Goal: Task Accomplishment & Management: Use online tool/utility

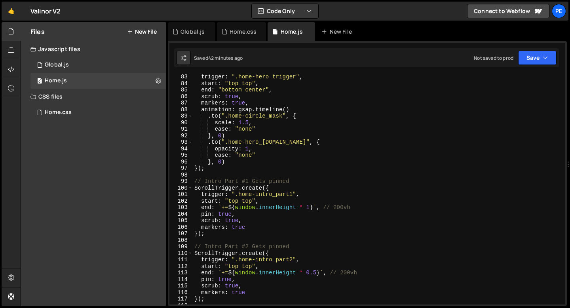
scroll to position [537, 0]
click at [189, 34] on div "Global.js" at bounding box center [193, 32] width 24 height 8
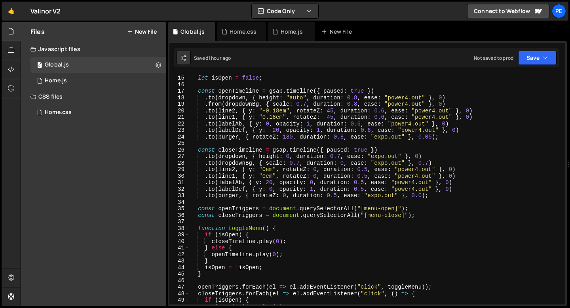
click at [344, 162] on div "let isOpen = false ; const openTimeline = gsap . timeline ({ paused : true }) .…" at bounding box center [376, 189] width 373 height 243
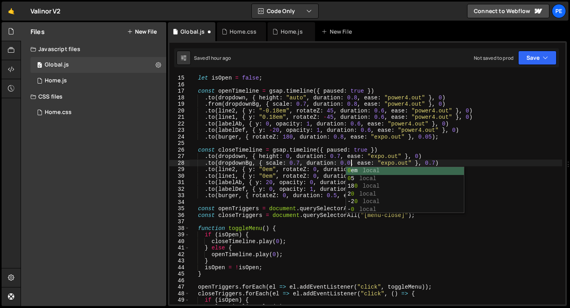
scroll to position [0, 11]
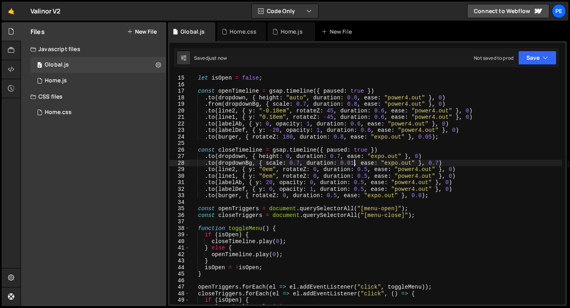
type textarea ".to(dropdownBg, { scale: 0.7, duration: 0.01, ease: "expo.out" }, 0.7)"
click at [287, 33] on div "Home.js" at bounding box center [292, 32] width 22 height 8
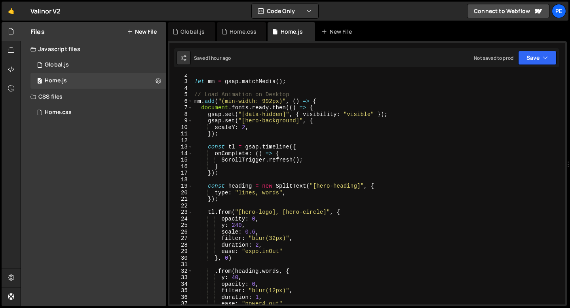
scroll to position [7, 0]
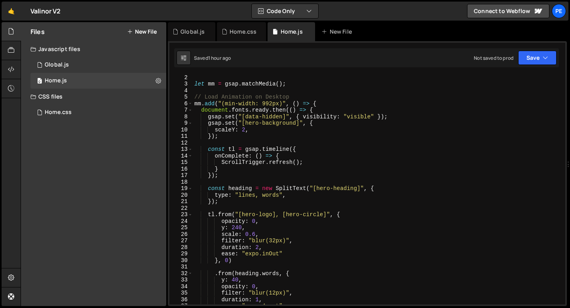
click at [254, 202] on div "let mm = gsap . matchMedia ( ) ; // Load Animation on Desktop mm . add ( "(min-…" at bounding box center [450, 195] width 515 height 243
click at [239, 260] on div "let mm = gsap . matchMedia ( ) ; // Load Animation on Desktop mm . add ( "(min-…" at bounding box center [450, 195] width 515 height 243
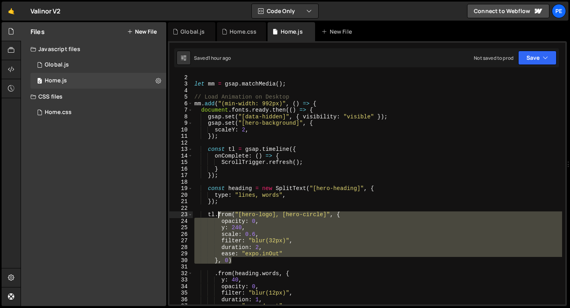
drag, startPoint x: 232, startPoint y: 259, endPoint x: 218, endPoint y: 217, distance: 44.6
click at [218, 217] on div "let mm = gsap . matchMedia ( ) ; // Load Animation on Desktop mm . add ( "(min-…" at bounding box center [450, 195] width 515 height 243
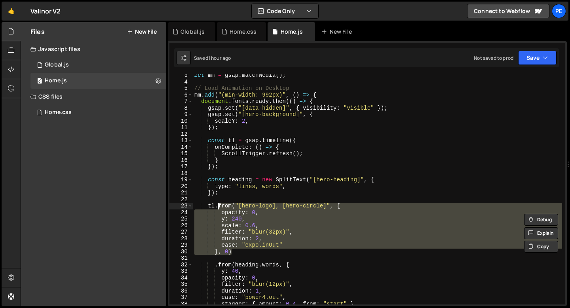
scroll to position [15, 0]
click at [236, 253] on div "let mm = gsap . matchMedia ( ) ; // Load Animation on Desktop mm . add ( "(min-…" at bounding box center [377, 189] width 369 height 230
type textarea "}, 0)"
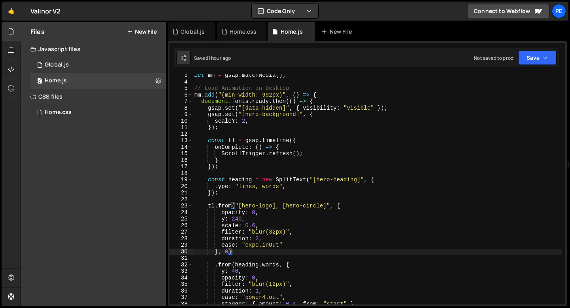
scroll to position [0, 1]
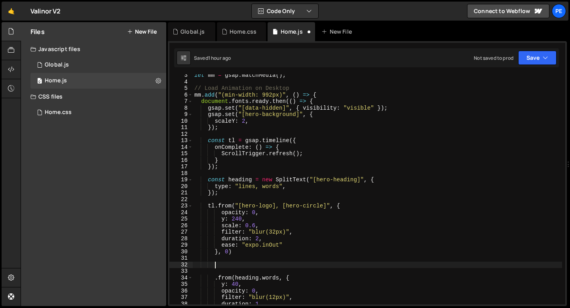
paste textarea "}, 0)"
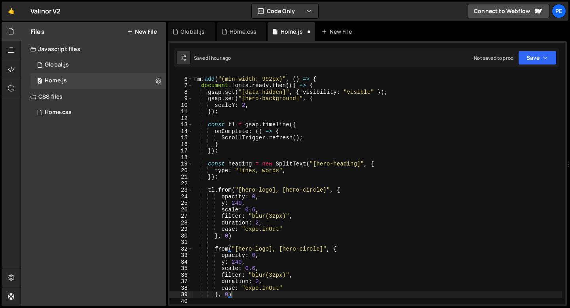
scroll to position [31, 0]
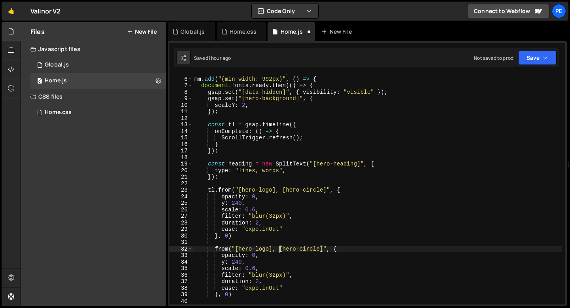
click at [280, 249] on div "// Load Animation on Desktop mm . add ( "(min-width: 992px)" , ( ) => { documen…" at bounding box center [450, 190] width 515 height 243
drag, startPoint x: 273, startPoint y: 249, endPoint x: 322, endPoint y: 249, distance: 48.7
click at [322, 249] on div "// Load Animation on Desktop mm . add ( "(min-width: 992px)" , ( ) => { documen…" at bounding box center [450, 190] width 515 height 243
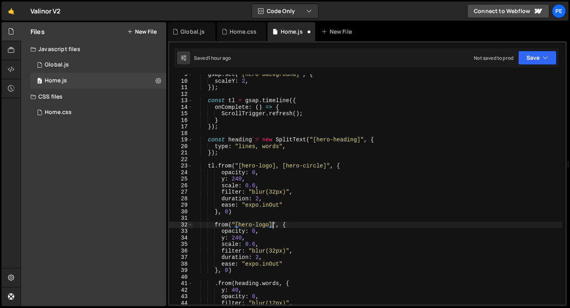
scroll to position [55, 0]
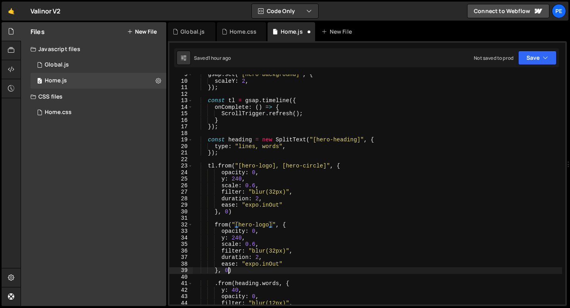
click at [229, 270] on div "gsap . set ( "[hero-background]" , { scaleY : 2 , }) ; const tl = gsap . timeli…" at bounding box center [450, 192] width 515 height 243
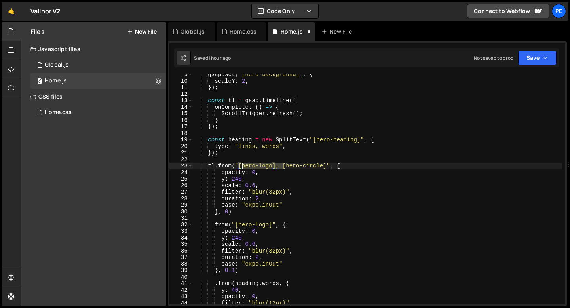
drag, startPoint x: 282, startPoint y: 167, endPoint x: 240, endPoint y: 167, distance: 42.4
click at [240, 167] on div "gsap . set ( "[hero-background]" , { scaleY : 2 , }) ; const tl = gsap . timeli…" at bounding box center [450, 192] width 515 height 243
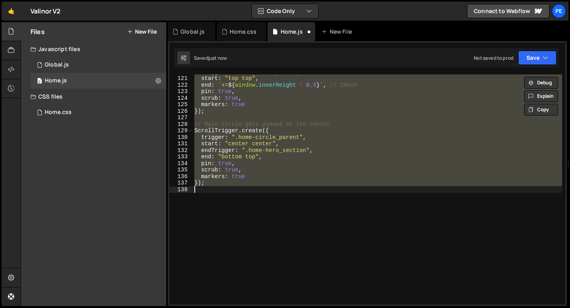
scroll to position [29, 0]
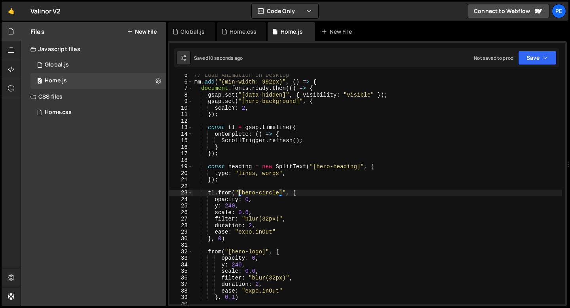
click at [232, 240] on div "// Load Animation on Desktop mm . add ( "(min-width: 992px)" , ( ) => { documen…" at bounding box center [450, 193] width 515 height 243
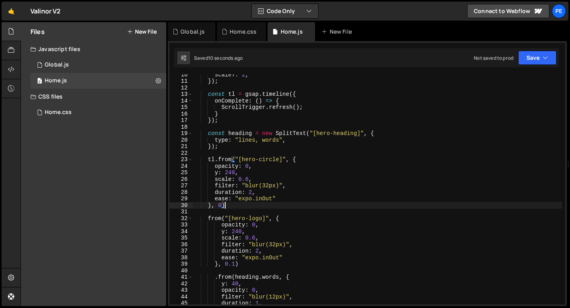
scroll to position [62, 0]
click at [209, 220] on div "scaleY : 2 , }) ; const tl = gsap . timeline ({ onComplete : ( ) => { ScrollTri…" at bounding box center [450, 192] width 515 height 243
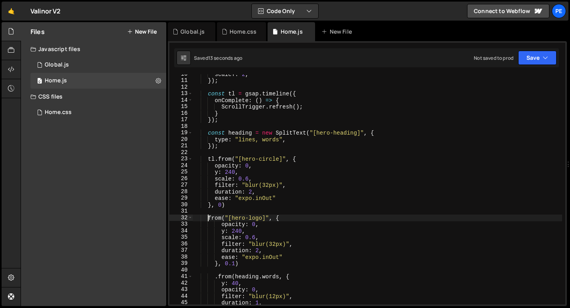
scroll to position [0, 1]
click at [235, 263] on div "scaleY : 2 , }) ; const tl = gsap . timeline ({ onComplete : ( ) => { ScrollTri…" at bounding box center [450, 192] width 515 height 243
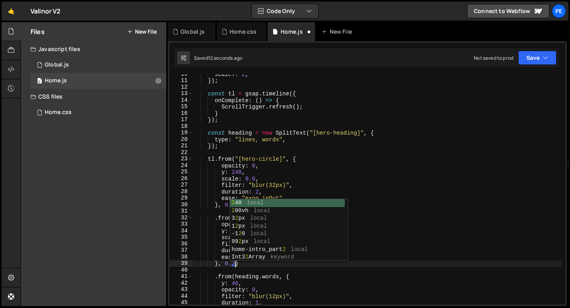
scroll to position [0, 2]
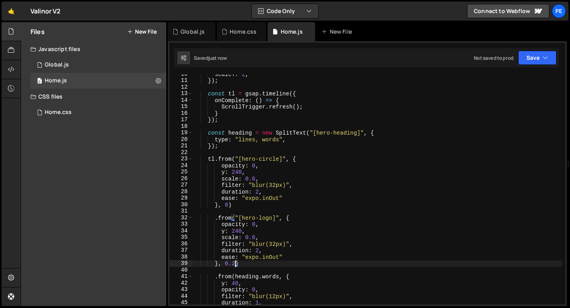
type textarea "}, 0.2)"
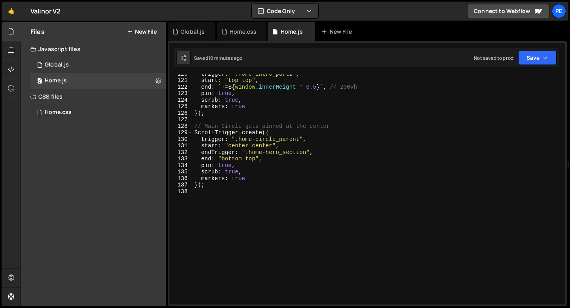
scroll to position [781, 0]
click at [198, 196] on div "trigger : ".home-intro_part2" , start : "top top" , end : ` += ${ window . inne…" at bounding box center [450, 191] width 515 height 243
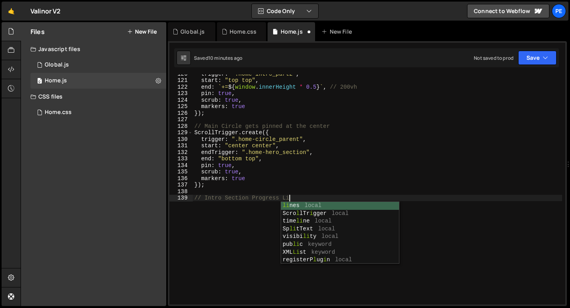
scroll to position [0, 7]
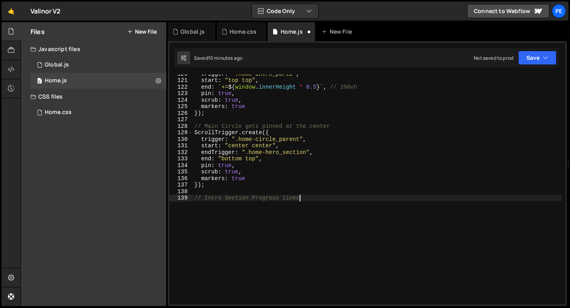
type textarea "// Intro Section Progress line"
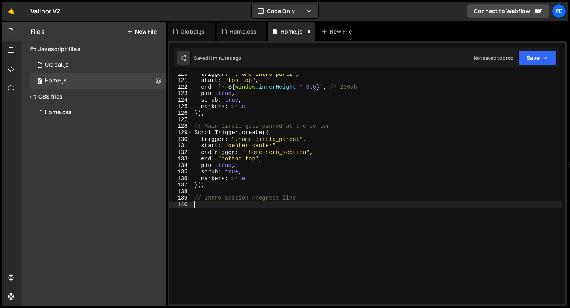
paste textarea "});"
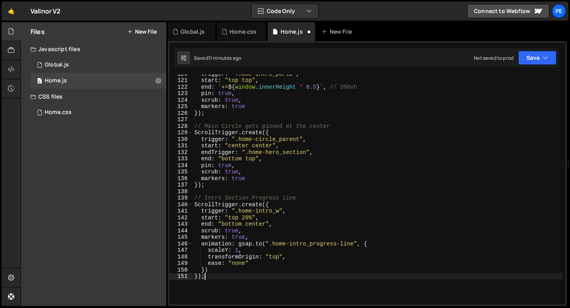
click at [251, 257] on div "trigger : ".home-intro_part2" , start : "top top" , end : ` += ${ window . inne…" at bounding box center [450, 191] width 515 height 243
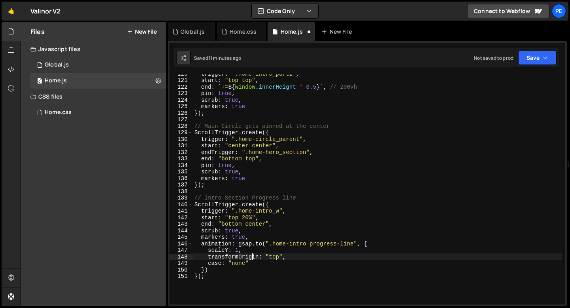
click at [250, 257] on div "trigger : ".home-intro_part2" , start : "top top" , end : ` += ${ window . inne…" at bounding box center [450, 191] width 515 height 243
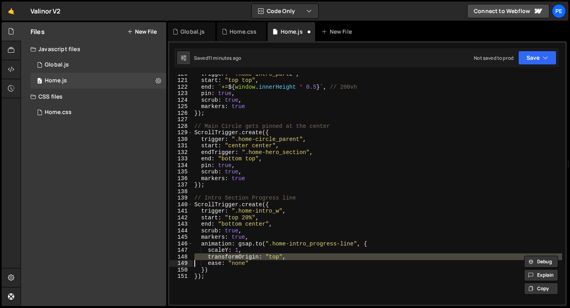
click at [250, 257] on div "trigger : ".home-intro_part2" , start : "top top" , end : ` += ${ window . inne…" at bounding box center [450, 191] width 515 height 243
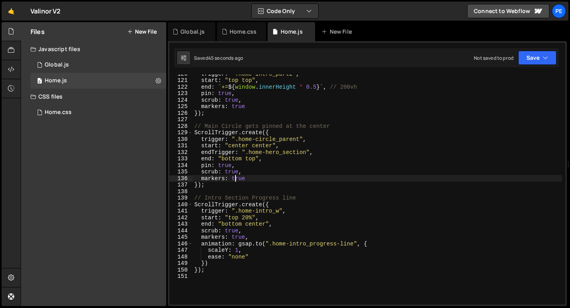
click at [236, 177] on div "trigger : ".home-intro_part2" , start : "top top" , end : ` += ${ window . inne…" at bounding box center [450, 191] width 515 height 243
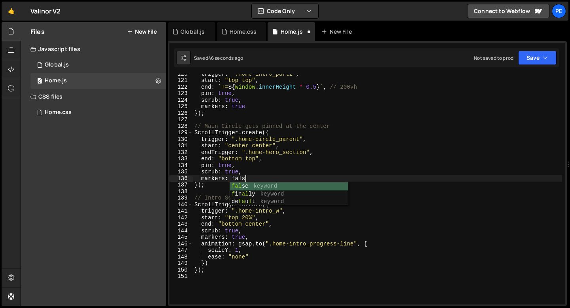
scroll to position [0, 3]
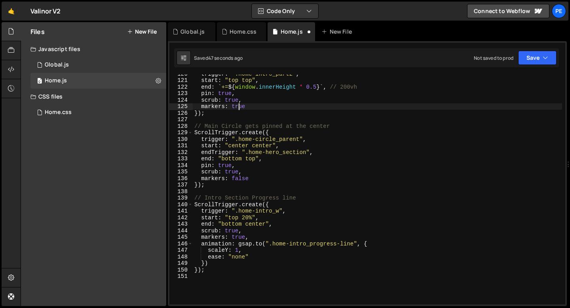
click at [238, 109] on div "trigger : ".home-intro_part2" , start : "top top" , end : ` += ${ window . inne…" at bounding box center [450, 191] width 515 height 243
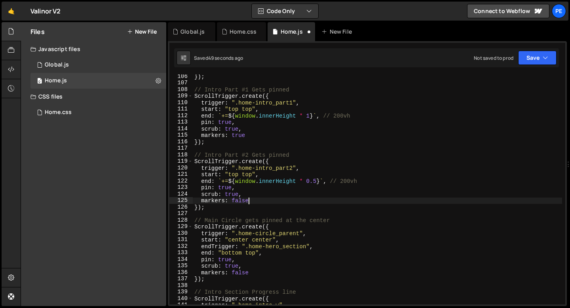
scroll to position [673, 0]
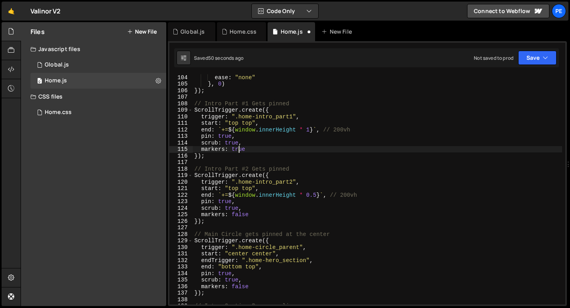
click at [239, 149] on div "ease : "none" } , 0 ) }) ; // Intro Part #1 Gets pinned ScrollTrigger . create …" at bounding box center [450, 195] width 515 height 243
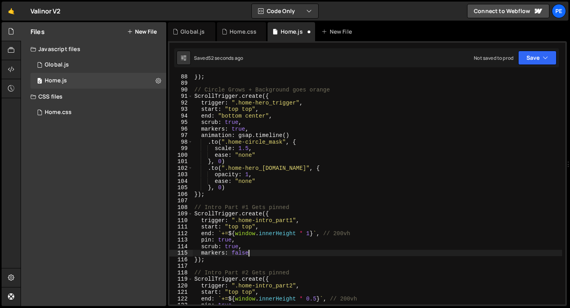
scroll to position [569, 0]
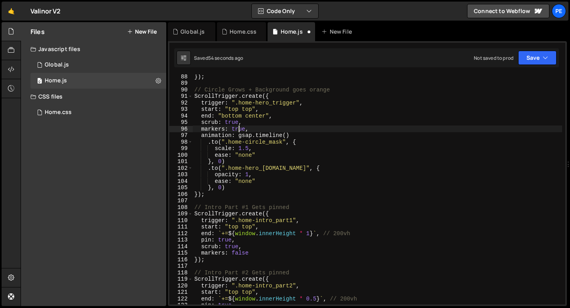
click at [238, 128] on div "}) ; // Circle Grows + Background goes orange ScrollTrigger . create ({ trigger…" at bounding box center [450, 194] width 515 height 243
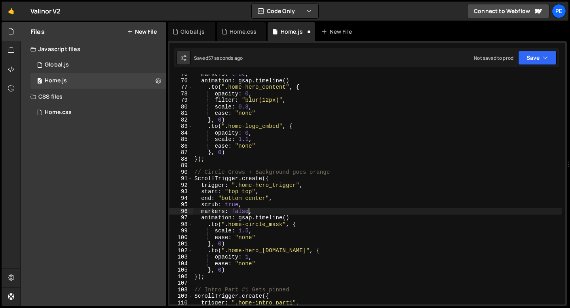
scroll to position [442, 0]
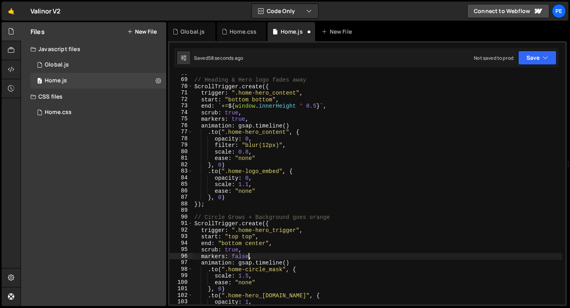
click at [240, 120] on div "// Heading & Hero logo fades away ScrollTrigger . create ({ trigger : ".home-he…" at bounding box center [450, 191] width 515 height 243
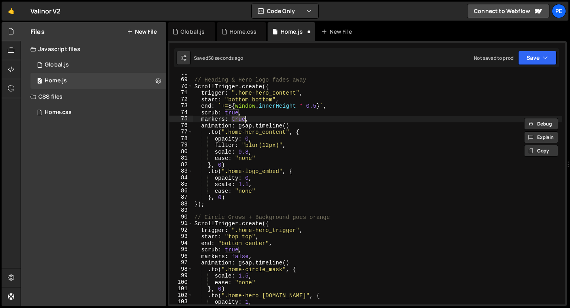
click at [240, 120] on div "// Heading & Hero logo fades away ScrollTrigger . create ({ trigger : ".home-he…" at bounding box center [450, 191] width 515 height 243
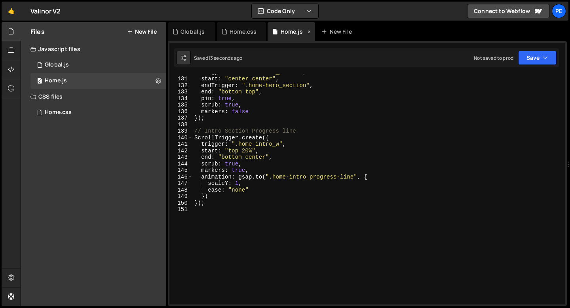
scroll to position [848, 0]
click at [224, 205] on div "trigger : ".home-circle_parent" , start : "center center" , endTrigger : ".home…" at bounding box center [450, 190] width 515 height 243
click at [259, 176] on div "trigger : ".home-circle_parent" , start : "center center" , endTrigger : ".home…" at bounding box center [450, 190] width 515 height 243
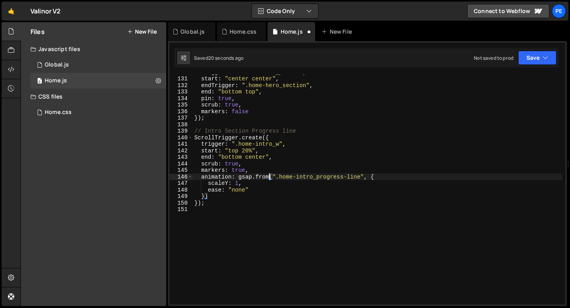
click at [237, 183] on div "trigger : ".home-circle_parent" , start : "center center" , endTrigger : ".home…" at bounding box center [450, 190] width 515 height 243
click at [224, 184] on div "trigger : ".home-circle_parent" , start : "center center" , endTrigger : ".home…" at bounding box center [450, 190] width 515 height 243
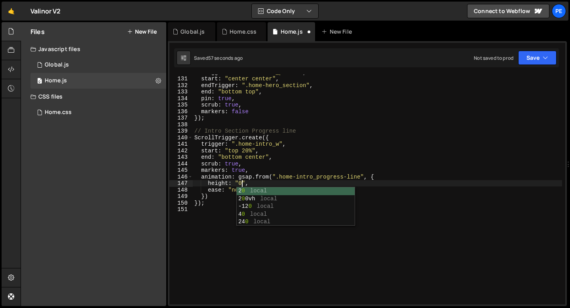
scroll to position [0, 3]
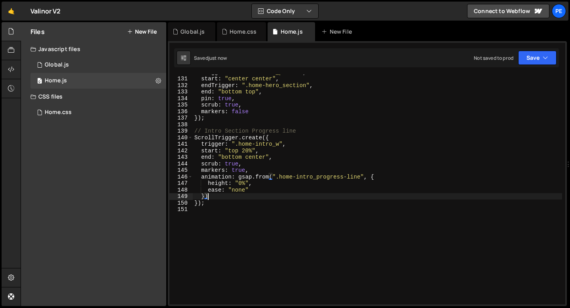
click at [224, 198] on div "trigger : ".home-circle_parent" , start : "center center" , endTrigger : ".home…" at bounding box center [450, 190] width 515 height 243
click at [253, 158] on div "trigger : ".home-circle_parent" , start : "center center" , endTrigger : ".home…" at bounding box center [450, 190] width 515 height 243
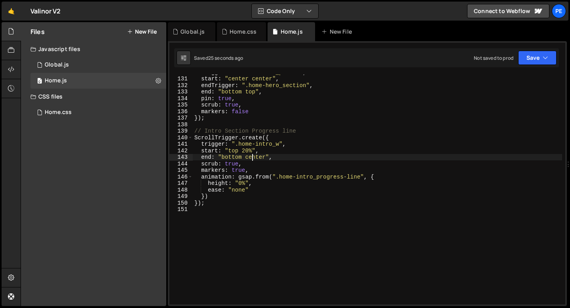
click at [253, 158] on div "trigger : ".home-circle_parent" , start : "center center" , endTrigger : ".home…" at bounding box center [450, 190] width 515 height 243
click at [209, 204] on div "trigger : ".home-circle_parent" , start : "center center" , endTrigger : ".home…" at bounding box center [450, 190] width 515 height 243
type textarea "});"
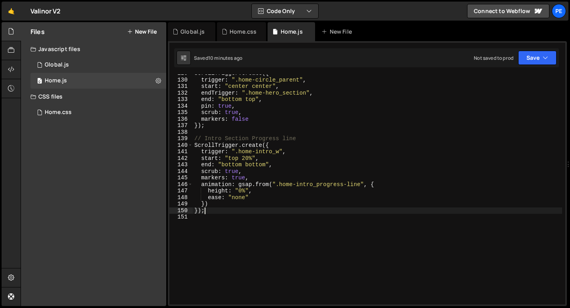
scroll to position [0, 0]
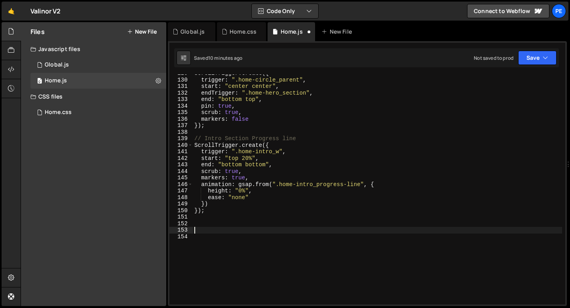
paste textarea
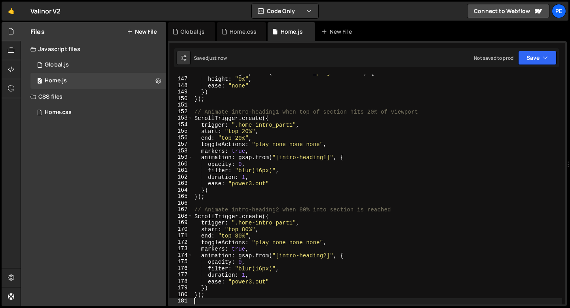
scroll to position [949, 0]
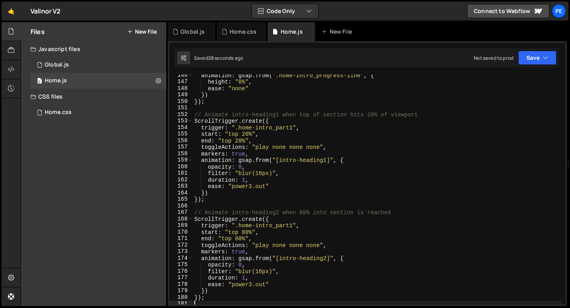
click at [242, 204] on div "animation : gsap . from ( ".home-intro_progress-line" , { height : "0%" , ease …" at bounding box center [450, 193] width 515 height 243
click at [312, 147] on div "animation : gsap . from ( ".home-intro_progress-line" , { height : "0%" , ease …" at bounding box center [450, 193] width 515 height 243
click at [312, 245] on div "animation : gsap . from ( ".home-intro_progress-line" , { height : "0%" , ease …" at bounding box center [450, 193] width 515 height 243
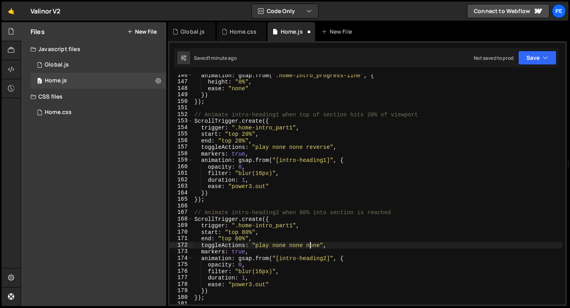
click at [312, 245] on div "animation : gsap . from ( ".home-intro_progress-line" , { height : "0%" , ease …" at bounding box center [450, 193] width 515 height 243
click at [252, 186] on div "animation : gsap . from ( ".home-intro_progress-line" , { height : "0%" , ease …" at bounding box center [450, 193] width 515 height 243
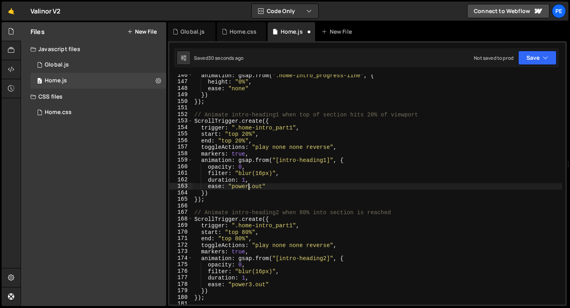
scroll to position [0, 4]
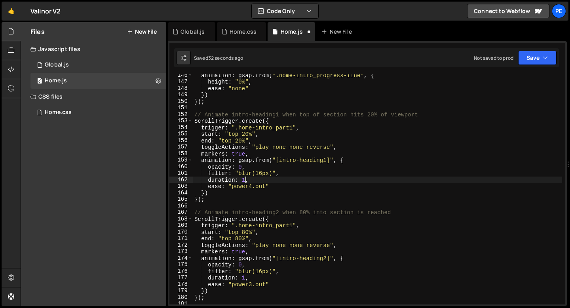
click at [245, 178] on div "animation : gsap . from ( ".home-intro_progress-line" , { height : "0%" , ease …" at bounding box center [450, 193] width 515 height 243
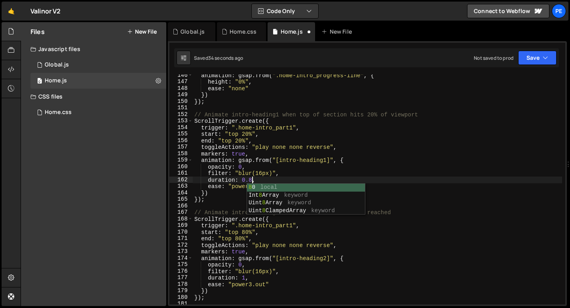
scroll to position [0, 4]
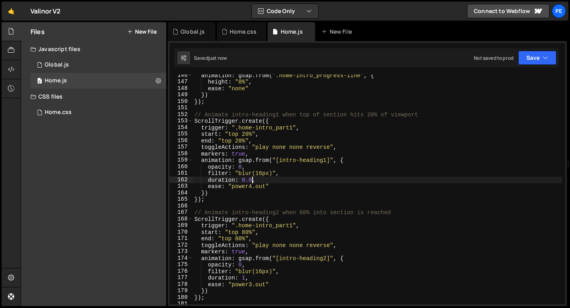
click at [251, 284] on div "animation : gsap . from ( ".home-intro_progress-line" , { height : "0%" , ease …" at bounding box center [450, 193] width 515 height 243
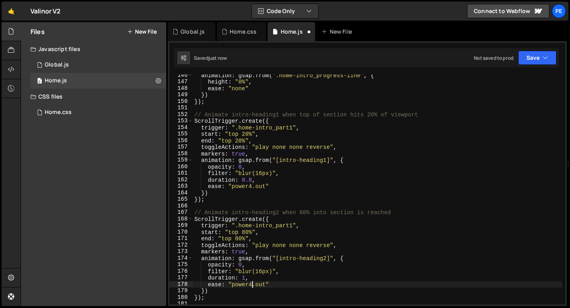
click at [245, 278] on div "animation : gsap . from ( ".home-intro_progress-line" , { height : "0%" , ease …" at bounding box center [450, 193] width 515 height 243
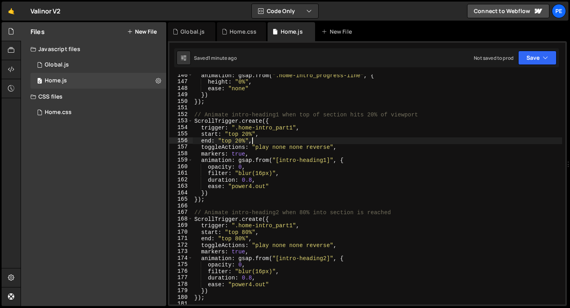
click at [257, 143] on div "animation : gsap . from ( ".home-intro_progress-line" , { height : "0%" , ease …" at bounding box center [450, 193] width 515 height 243
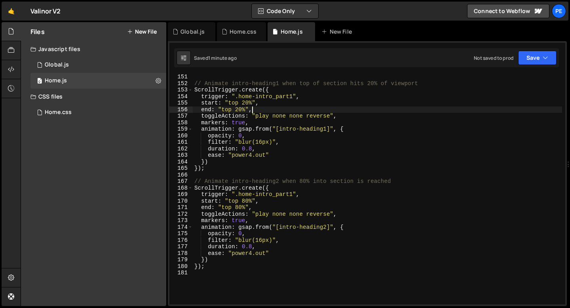
scroll to position [977, 0]
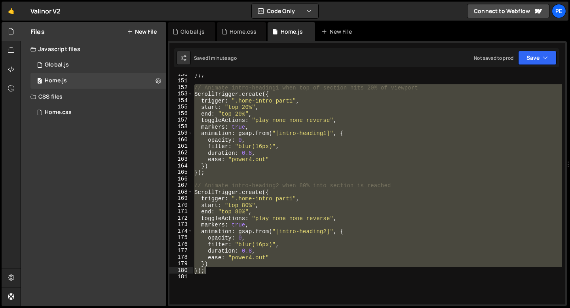
drag, startPoint x: 195, startPoint y: 88, endPoint x: 232, endPoint y: 272, distance: 187.8
click at [232, 272] on div "}) ; // Animate intro-heading1 when top of section hits 20% of viewport ScrollT…" at bounding box center [450, 192] width 515 height 243
type textarea "}) });"
paste textarea
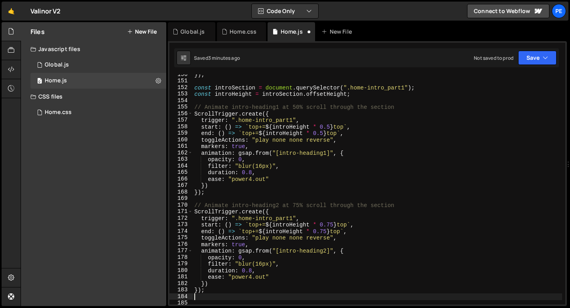
scroll to position [0, 0]
click at [329, 128] on div "}) ; const introSection = document . querySelector ( ".home-intro_part1" ) ; co…" at bounding box center [450, 192] width 515 height 243
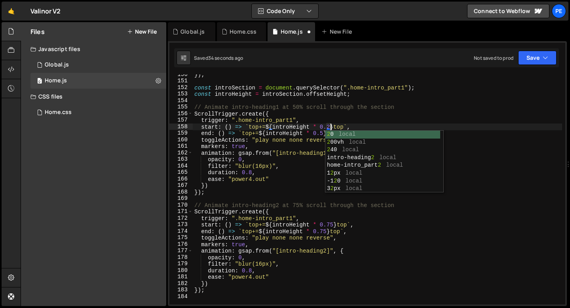
scroll to position [0, 10]
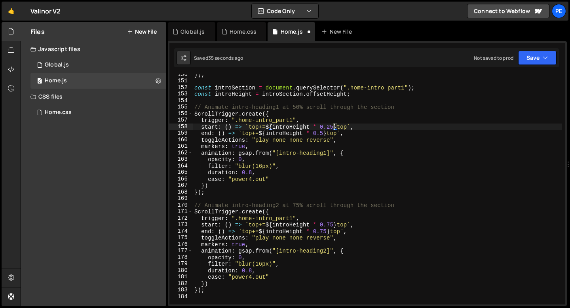
click at [323, 133] on div "}) ; const introSection = document . querySelector ( ".home-intro_part1" ) ; co…" at bounding box center [450, 192] width 515 height 243
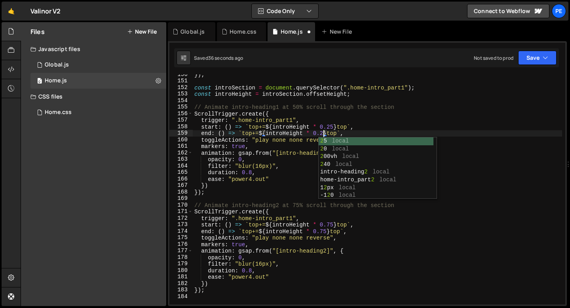
scroll to position [0, 9]
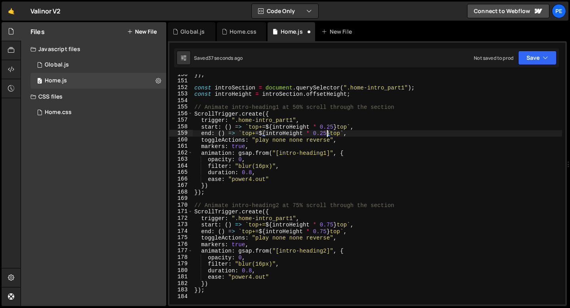
click at [332, 224] on div "}) ; const introSection = document . querySelector ( ".home-intro_part1" ) ; co…" at bounding box center [450, 192] width 515 height 243
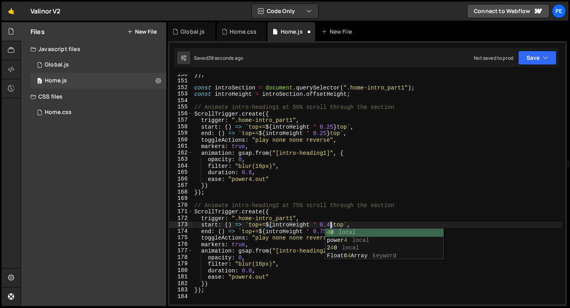
scroll to position [0, 10]
click at [320, 227] on div "}) ; const introSection = document . querySelector ( ".home-intro_part1" ) ; co…" at bounding box center [450, 192] width 515 height 243
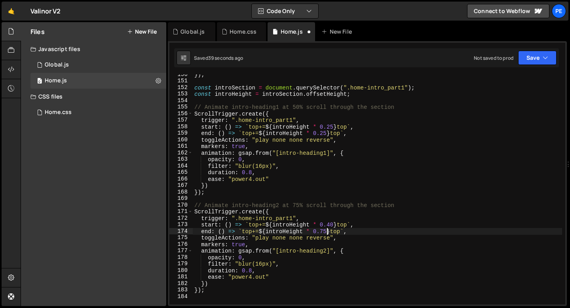
click at [327, 229] on div "}) ; const introSection = document . querySelector ( ".home-intro_part1" ) ; co…" at bounding box center [450, 192] width 515 height 243
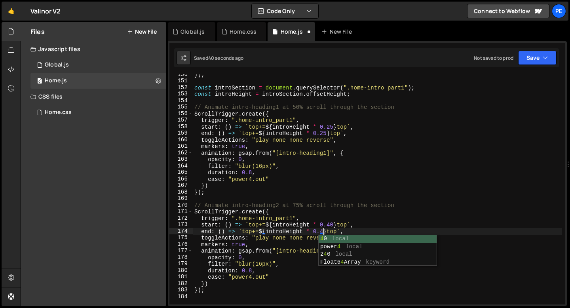
scroll to position [0, 9]
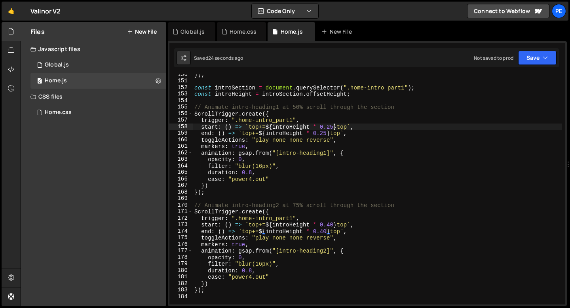
click at [334, 125] on div "}) ; const introSection = document . querySelector ( ".home-intro_part1" ) ; co…" at bounding box center [450, 192] width 515 height 243
click at [327, 133] on div "}) ; const introSection = document . querySelector ( ".home-intro_part1" ) ; co…" at bounding box center [450, 192] width 515 height 243
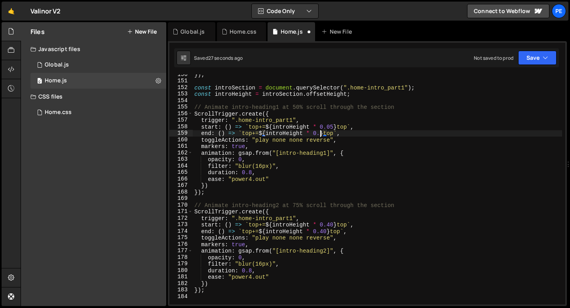
scroll to position [0, 9]
type textarea "end: () => `top+=${introHeight * 0.05} top`,"
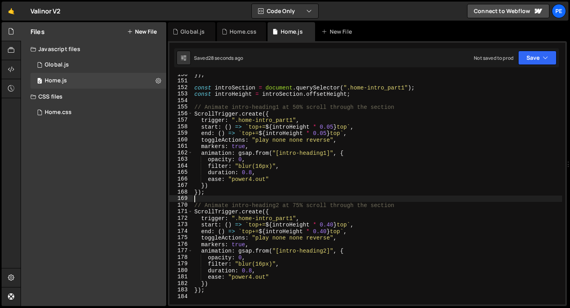
click at [318, 200] on div "}) ; const introSection = document . querySelector ( ".home-intro_part1" ) ; co…" at bounding box center [450, 192] width 515 height 243
click at [322, 174] on div "}) ; const introSection = document . querySelector ( ".home-intro_part1" ) ; co…" at bounding box center [450, 192] width 515 height 243
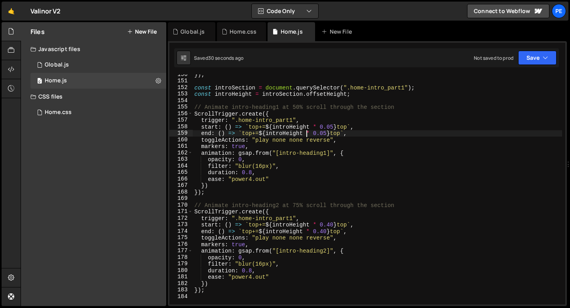
click at [306, 134] on div "}) ; const introSection = document . querySelector ( ".home-intro_part1" ) ; co…" at bounding box center [450, 192] width 515 height 243
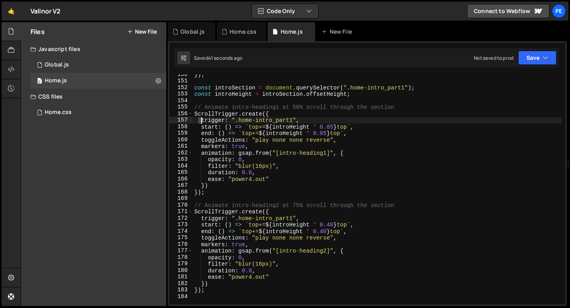
drag, startPoint x: 199, startPoint y: 118, endPoint x: 209, endPoint y: 141, distance: 25.5
click at [209, 141] on div "}) ; const introSection = document . querySelector ( ".home-intro_part1" ) ; co…" at bounding box center [450, 192] width 515 height 243
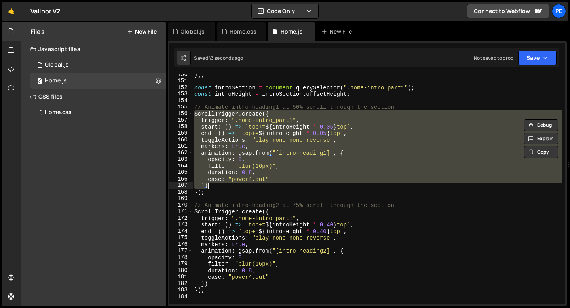
drag, startPoint x: 196, startPoint y: 116, endPoint x: 215, endPoint y: 190, distance: 75.7
click at [215, 190] on div "}) ; const introSection = document . querySelector ( ".home-intro_part1" ) ; co…" at bounding box center [450, 192] width 515 height 243
type textarea "}) });"
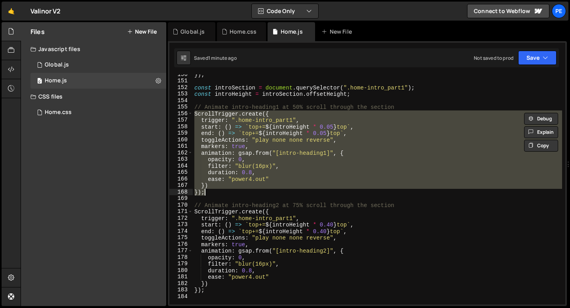
paste textarea
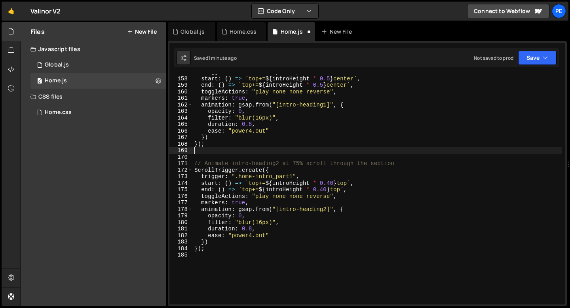
scroll to position [1031, 0]
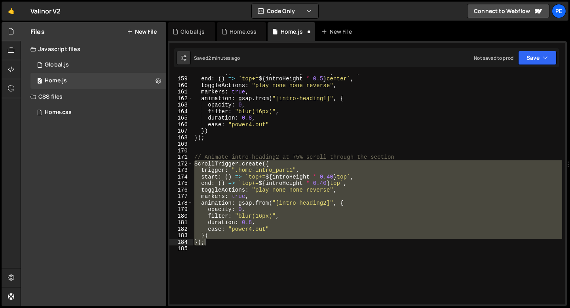
drag, startPoint x: 194, startPoint y: 164, endPoint x: 206, endPoint y: 241, distance: 77.4
click at [206, 241] on div "start : ( ) => ` top+= ${ introHeight * 0.5 } center ` , end : ( ) => ` top+= $…" at bounding box center [450, 190] width 515 height 243
type textarea "}) });"
paste textarea
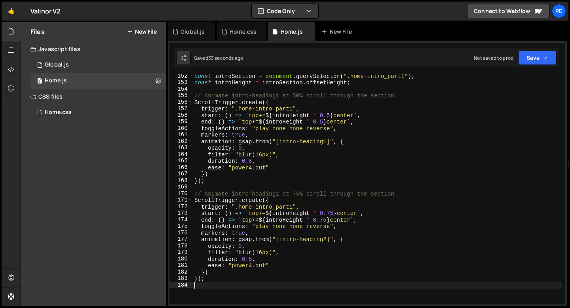
scroll to position [988, 0]
click at [255, 116] on div "const introSection = document . querySelector ( ".home-intro_part1" ) ; const i…" at bounding box center [450, 194] width 515 height 243
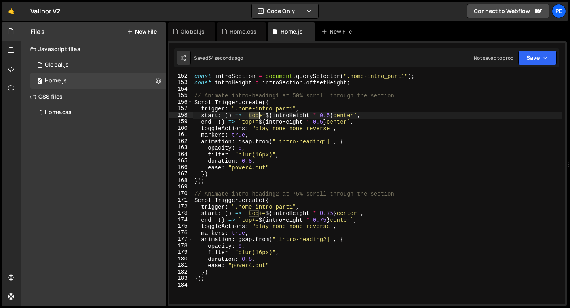
click at [255, 116] on div "const introSection = document . querySelector ( ".home-intro_part1" ) ; const i…" at bounding box center [450, 194] width 515 height 243
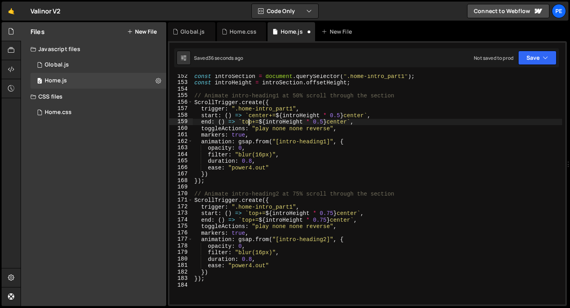
click at [249, 122] on div "const introSection = document . querySelector ( ".home-intro_part1" ) ; const i…" at bounding box center [450, 194] width 515 height 243
click at [269, 115] on div "const introSection = document . querySelector ( ".home-intro_part1" ) ; const i…" at bounding box center [450, 194] width 515 height 243
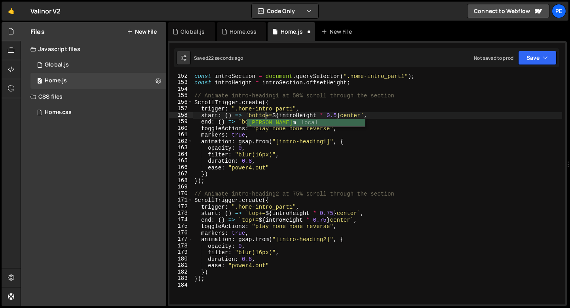
scroll to position [0, 5]
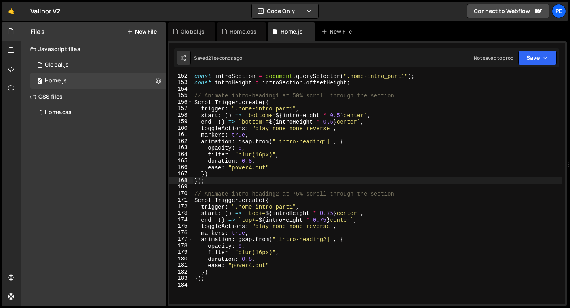
click at [230, 178] on div "const introSection = document . querySelector ( ".home-intro_part1" ) ; const i…" at bounding box center [450, 194] width 515 height 243
click at [287, 145] on div "const introSection = document . querySelector ( ".home-intro_part1" ) ; const i…" at bounding box center [450, 194] width 515 height 243
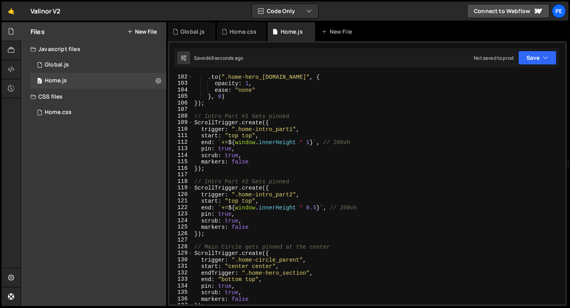
scroll to position [650, 0]
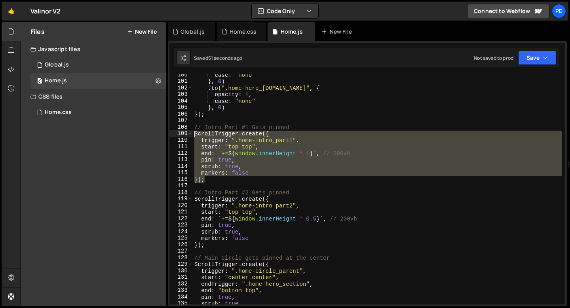
drag, startPoint x: 211, startPoint y: 180, endPoint x: 193, endPoint y: 133, distance: 50.4
click at [193, 133] on div "ease : "none" } , 0 ) . to ( ".home-hero_[DOMAIN_NAME]" , { opacity : 1 , ease …" at bounding box center [450, 193] width 515 height 243
type textarea "ScrollTrigger.create({ trigger: ".home-intro_part1","
paste textarea
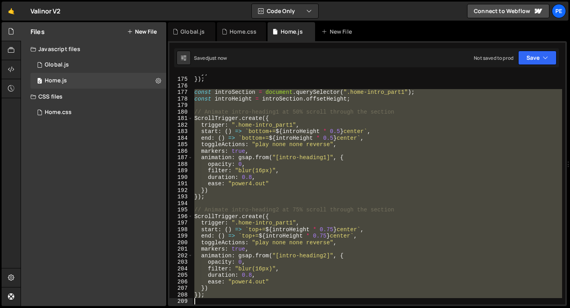
scroll to position [1135, 0]
drag, startPoint x: 194, startPoint y: 171, endPoint x: 226, endPoint y: 308, distance: 140.3
click at [226, 308] on div "Hold on a sec... Are you certain you wish to leave this page? Any changes you'v…" at bounding box center [285, 154] width 570 height 308
type textarea "});"
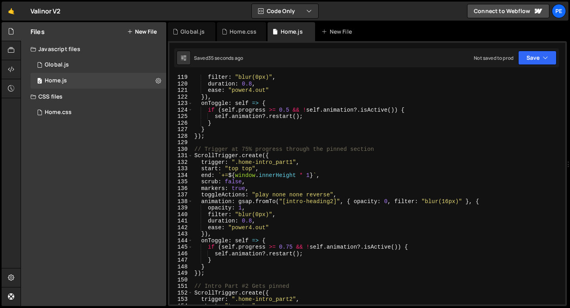
scroll to position [771, 0]
click at [274, 208] on div "filter : "blur(0px)" , duration : 0.8 , ease : "power4.out" }) , onToggle : sel…" at bounding box center [450, 195] width 515 height 243
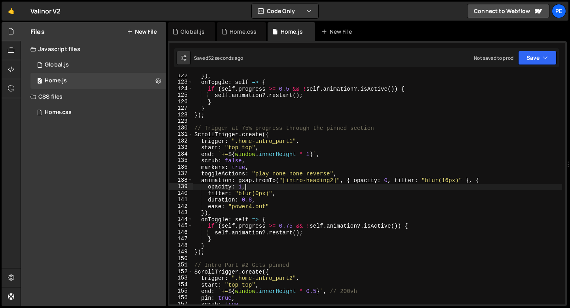
scroll to position [792, 0]
click at [311, 153] on div "}) , onToggle : self => { if ( self . progress >= 0.5 && ! self . animation ?. …" at bounding box center [450, 193] width 515 height 243
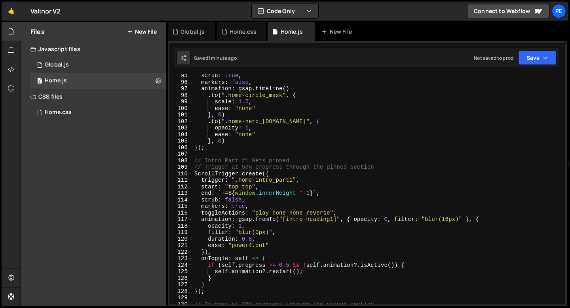
scroll to position [620, 0]
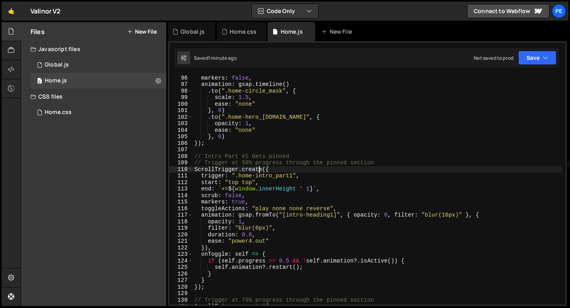
click at [261, 168] on div "scrub : true , markers : false , animation : gsap . timeline ( ) . to ( ".home-…" at bounding box center [450, 189] width 515 height 243
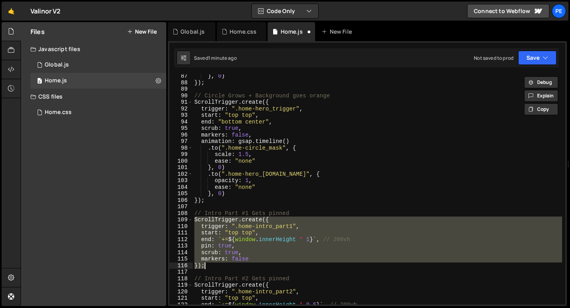
scroll to position [638, 0]
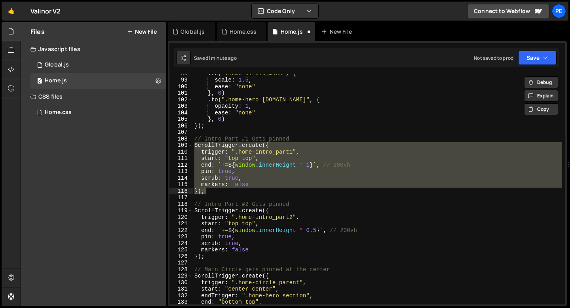
click at [226, 194] on div ". to ( ".home-circle_mask" , { scale : 1.5 , ease : "none" } , 0 ) . to ( ".hom…" at bounding box center [377, 189] width 369 height 230
type textarea "});"
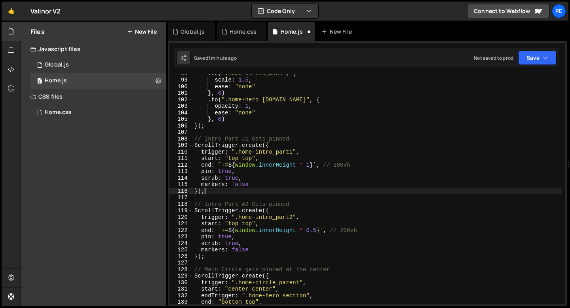
click at [223, 194] on div ". to ( ".home-circle_mask" , { scale : 1.5 , ease : "none" } , 0 ) . to ( ".hom…" at bounding box center [450, 191] width 515 height 243
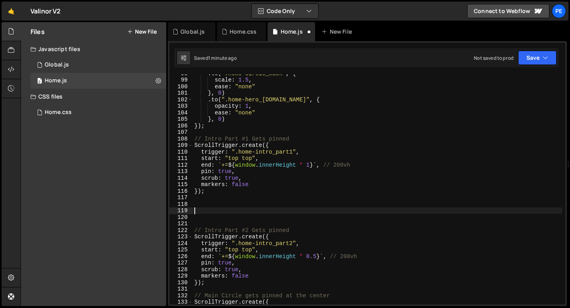
paste textarea "});"
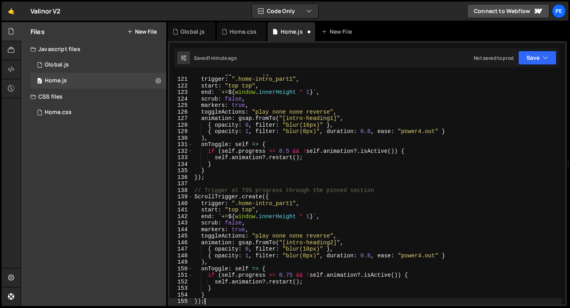
type textarea "start: "top top","
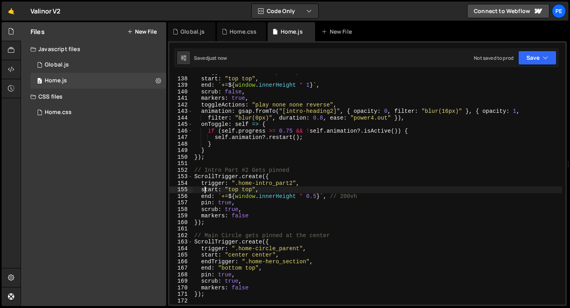
scroll to position [894, 0]
click at [214, 165] on div "trigger : ".home-intro_part1" , start : "top top" , end : ` += ${ window . inne…" at bounding box center [450, 190] width 515 height 243
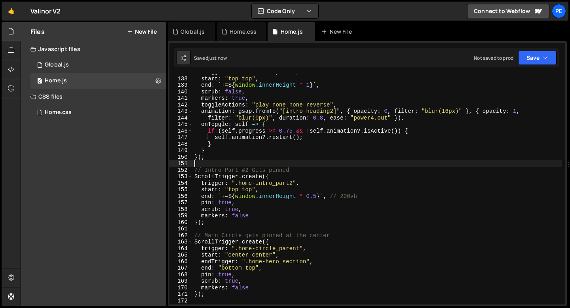
type textarea "ease: "power4.out""
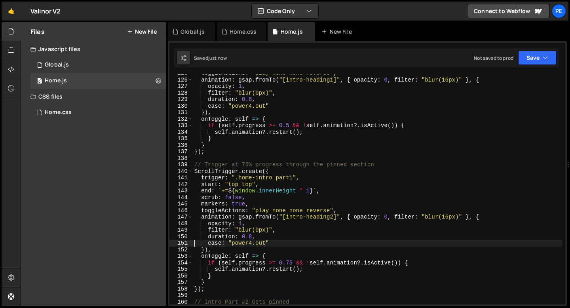
scroll to position [797, 0]
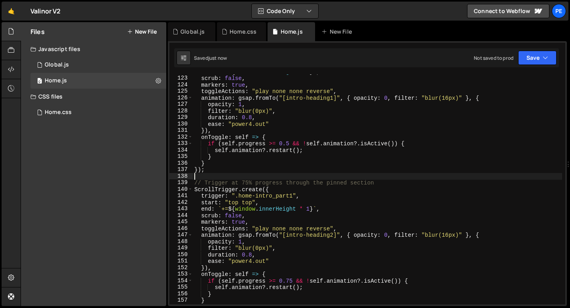
click at [209, 173] on div "end : ` += ${ window . innerHeight * 1 } ` , scrub : false , markers : true , t…" at bounding box center [450, 189] width 515 height 243
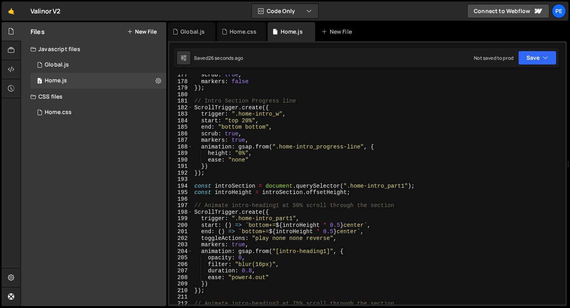
scroll to position [1172, 0]
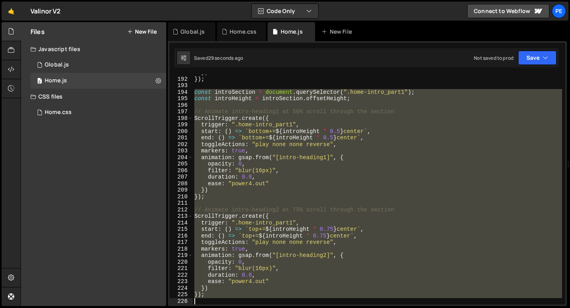
drag, startPoint x: 195, startPoint y: 166, endPoint x: 229, endPoint y: 307, distance: 145.5
click at [229, 307] on div "Hold on a sec... Are you certain you wish to leave this page? Any changes you'v…" at bounding box center [285, 154] width 570 height 308
type textarea "});"
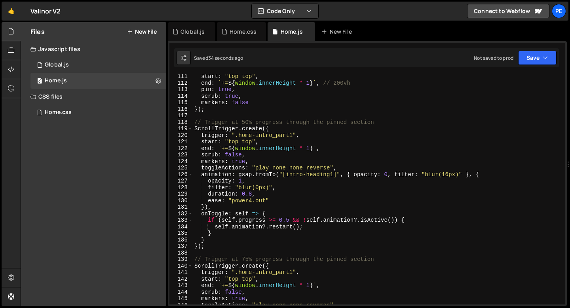
scroll to position [720, 0]
click at [289, 218] on div "start : "top top" , end : ` += ${ window . innerHeight * 1 } ` , // 200vh pin :…" at bounding box center [450, 194] width 515 height 243
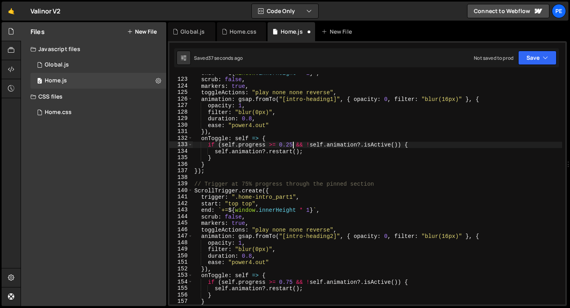
click at [287, 223] on div "end : ` += ${ window . innerHeight * 1 } ` , scrub : false , markers : true , t…" at bounding box center [450, 191] width 515 height 243
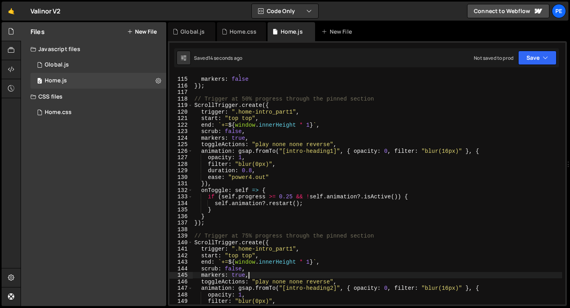
scroll to position [743, 0]
click at [248, 184] on div "scrub : true , markers : false }) ; // Trigger at 50% progress through the pinn…" at bounding box center [450, 190] width 515 height 243
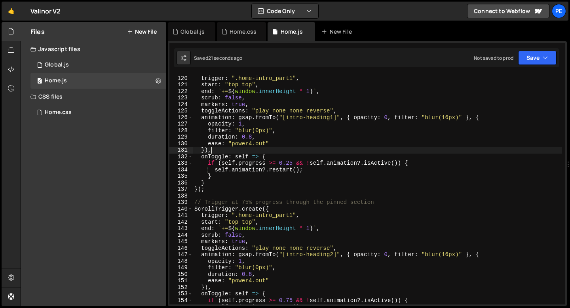
scroll to position [780, 0]
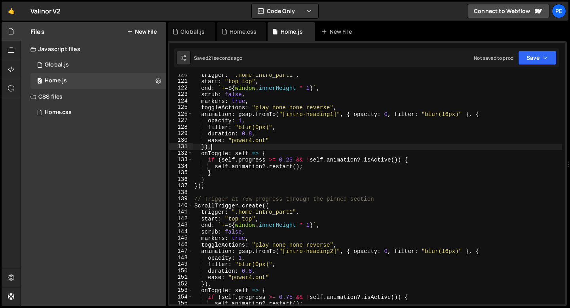
click at [228, 188] on div "trigger : ".home-intro_part1" , start : "top top" , end : ` += ${ window . inne…" at bounding box center [450, 193] width 515 height 243
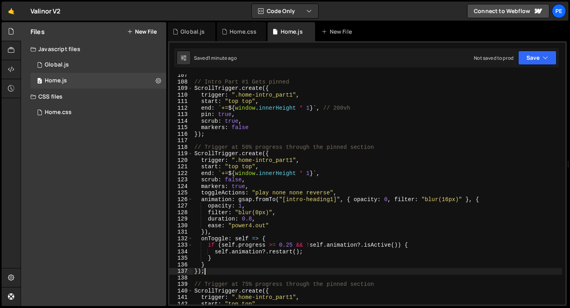
scroll to position [688, 0]
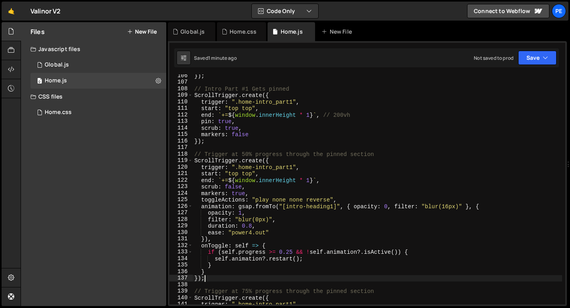
click at [194, 90] on div "}) ; // Intro Part #1 Gets pinned ScrollTrigger . create ({ trigger : ".home-in…" at bounding box center [450, 193] width 515 height 243
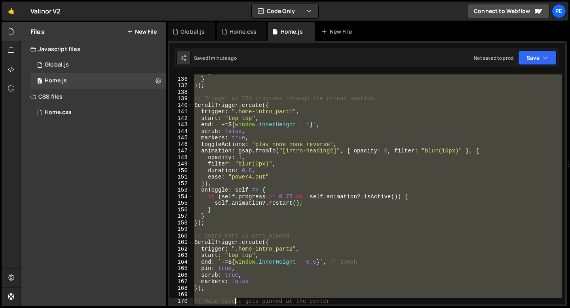
scroll to position [920, 0]
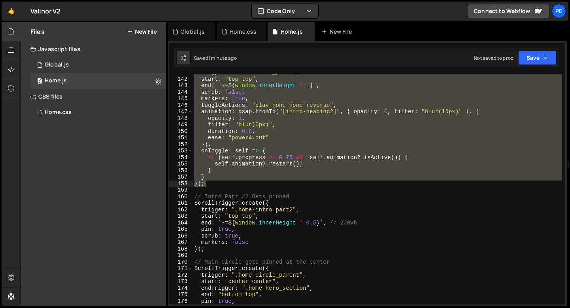
drag, startPoint x: 193, startPoint y: 90, endPoint x: 223, endPoint y: 185, distance: 99.2
click at [223, 185] on div "trigger : ".home-intro_part1" , start : "top top" , end : ` += ${ window . inne…" at bounding box center [450, 190] width 515 height 243
type textarea "} });"
paste textarea
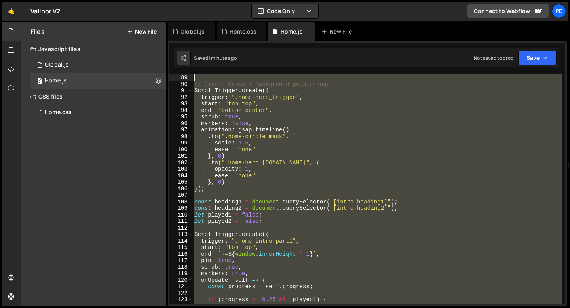
scroll to position [575, 0]
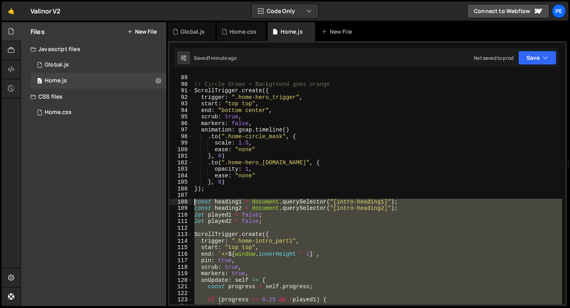
drag, startPoint x: 207, startPoint y: 152, endPoint x: 178, endPoint y: 204, distance: 59.9
click at [178, 204] on div "89 90 91 92 93 94 95 96 97 98 99 100 101 102 103 104 105 106 107 108 109 110 11…" at bounding box center [367, 189] width 396 height 230
type textarea "const heading1 = document.querySelector("[intro-heading1]"); const heading2 = d…"
paste textarea
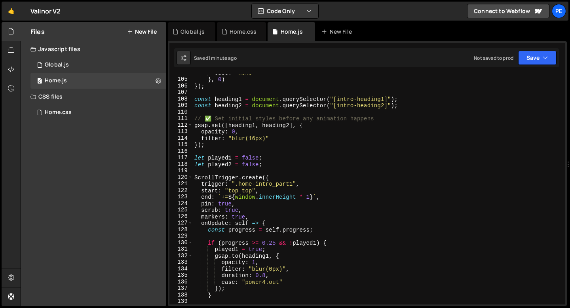
scroll to position [682, 0]
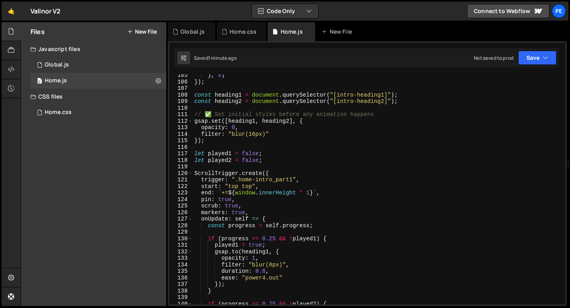
click at [276, 238] on div "} , 0 ) }) ; const heading1 = document . querySelector ( "[intro-heading1]" ) ;…" at bounding box center [450, 193] width 515 height 243
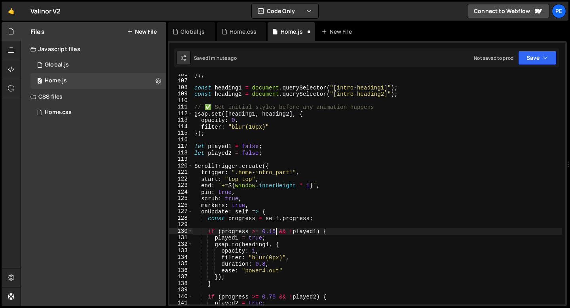
scroll to position [737, 0]
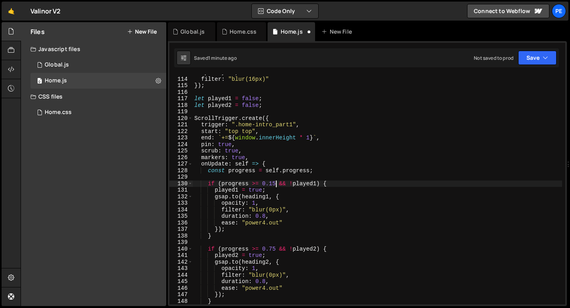
click at [274, 247] on div "opacity : 0 , filter : "blur(16px)" }) ; let played1 = false ; let played2 = fa…" at bounding box center [450, 190] width 515 height 243
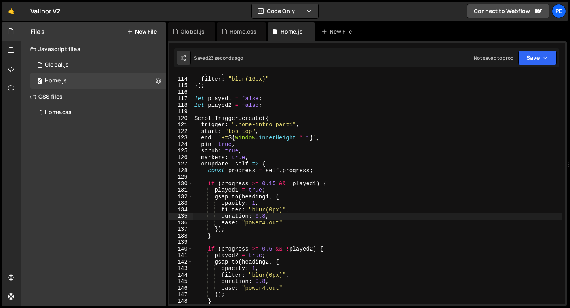
click at [250, 215] on div "opacity : 0 , filter : "blur(16px)" }) ; let played1 = false ; let played2 = fa…" at bounding box center [450, 190] width 515 height 243
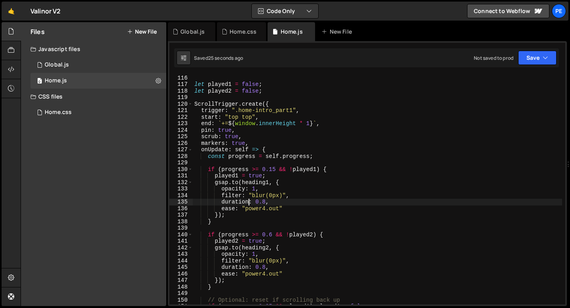
scroll to position [751, 0]
click at [277, 172] on div "}) ; let played1 = false ; let played2 = false ; ScrollTrigger . create ({ trig…" at bounding box center [450, 189] width 515 height 243
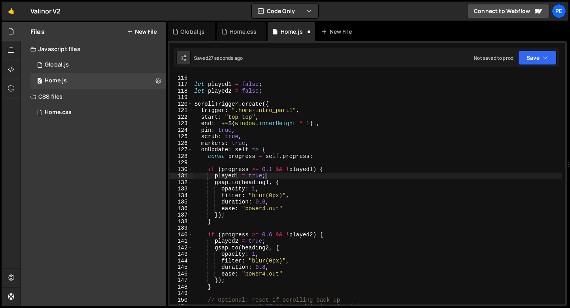
click at [275, 177] on div "}) ; let played1 = false ; let played2 = false ; ScrollTrigger . create ({ trig…" at bounding box center [450, 189] width 515 height 243
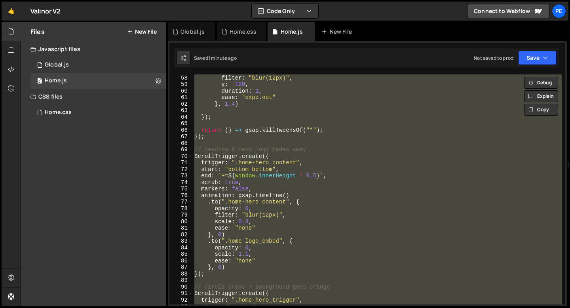
scroll to position [371, 0]
click at [206, 151] on div "opacity : 0 , filter : "blur(12px)" , y : - 120 , duration : 1 , ease : "expo.o…" at bounding box center [377, 189] width 369 height 230
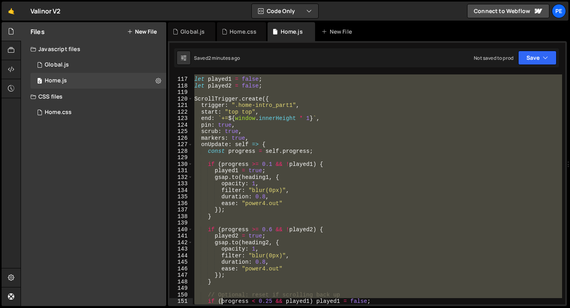
scroll to position [802, 0]
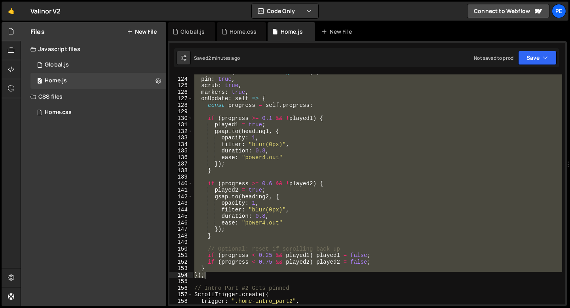
drag, startPoint x: 194, startPoint y: 128, endPoint x: 223, endPoint y: 277, distance: 151.5
click at [223, 277] on div "end : ` += ${ window . innerHeight * 1 } ` , pin : true , scrub : true , marker…" at bounding box center [450, 190] width 515 height 243
type textarea "} });"
paste textarea
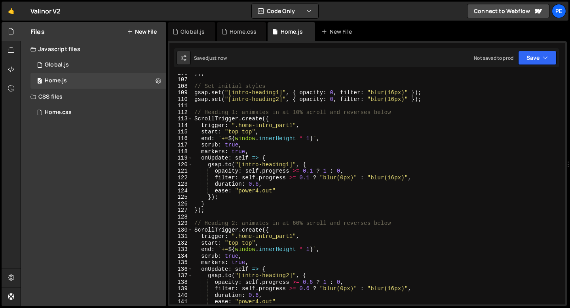
scroll to position [647, 0]
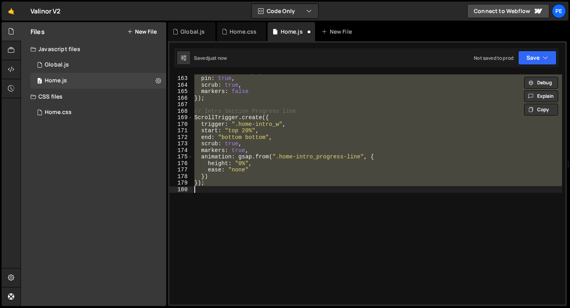
type textarea "} });"
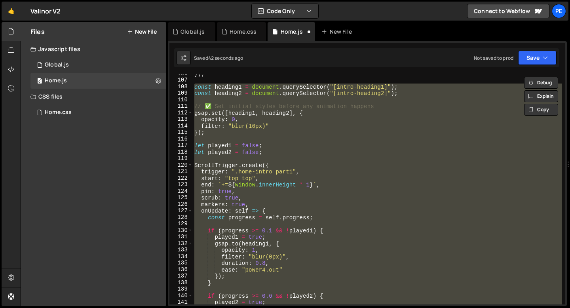
scroll to position [672, 0]
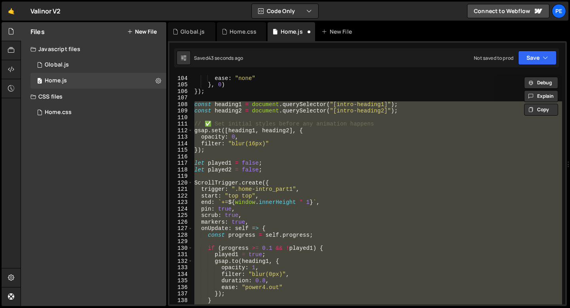
click at [203, 178] on div "opacity : 1 , ease : "none" } , 0 ) }) ; const heading1 = document . querySelec…" at bounding box center [377, 189] width 369 height 230
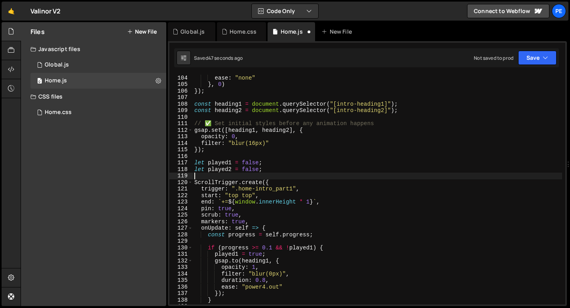
scroll to position [673, 0]
click at [196, 183] on div "opacity : 1 , ease : "none" } , 0 ) }) ; const heading1 = document . querySelec…" at bounding box center [450, 189] width 515 height 243
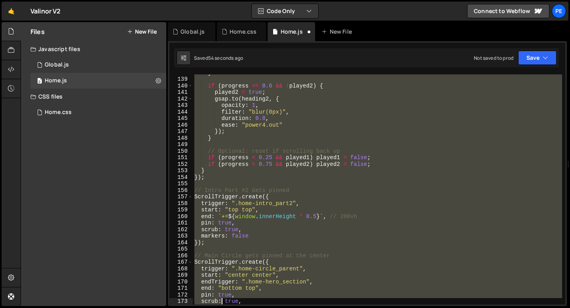
scroll to position [933, 0]
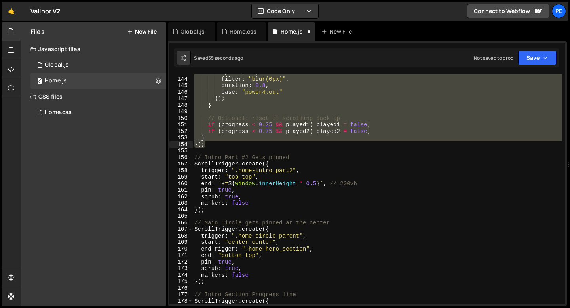
drag, startPoint x: 194, startPoint y: 108, endPoint x: 215, endPoint y: 147, distance: 44.8
click at [215, 147] on div "opacity : 1 , filter : "blur(0px)" , duration : 0.8 , ease : "power4.out" }) ; …" at bounding box center [450, 190] width 515 height 243
type textarea "} });"
paste textarea
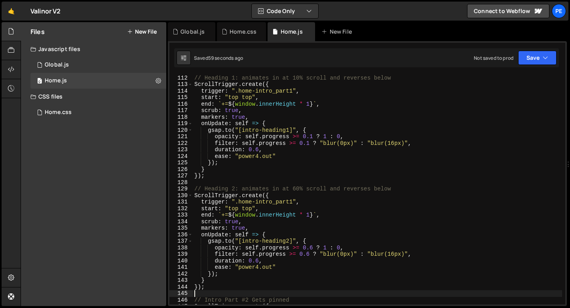
scroll to position [631, 0]
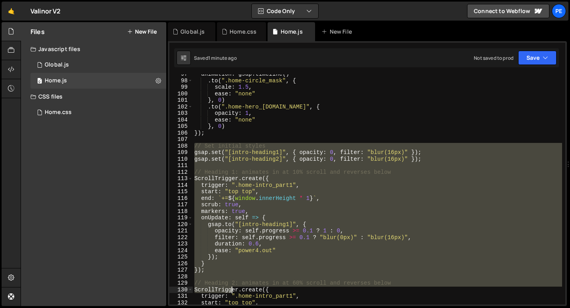
drag, startPoint x: 195, startPoint y: 146, endPoint x: 232, endPoint y: 290, distance: 147.9
click at [231, 290] on div "animation : gsap . timeline ( ) . to ( ".home-circle_mask" , { scale : 1.5 , ea…" at bounding box center [450, 192] width 515 height 243
paste textarea
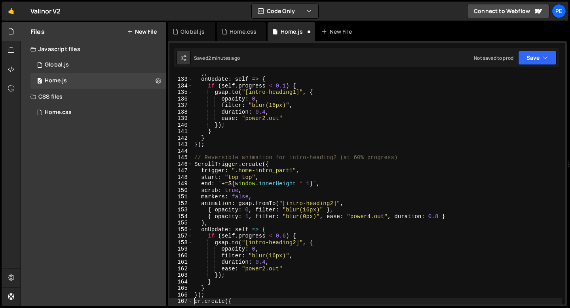
scroll to position [728, 0]
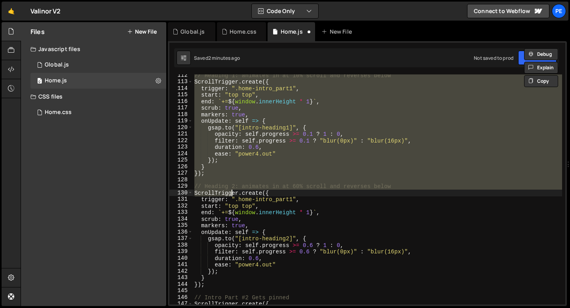
click at [251, 193] on div "// Heading 1: animates in at 10% scroll and reverses below ScrollTrigger . crea…" at bounding box center [450, 193] width 515 height 243
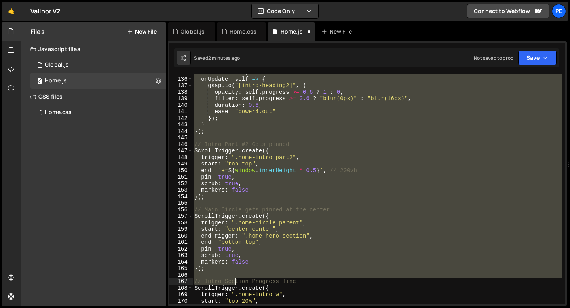
scroll to position [881, 0]
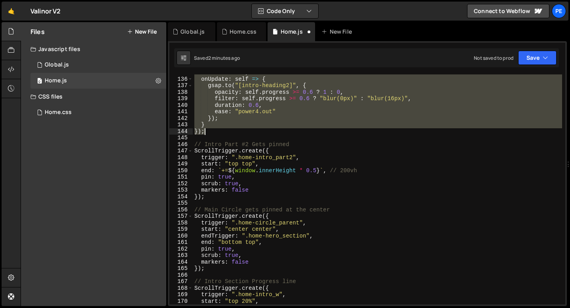
drag, startPoint x: 195, startPoint y: 103, endPoint x: 221, endPoint y: 130, distance: 37.2
click at [221, 130] on div "markers : true , onUpdate : self => { gsap . to ( "[intro-heading2]" , { opacit…" at bounding box center [450, 190] width 515 height 243
type textarea "} });"
paste textarea
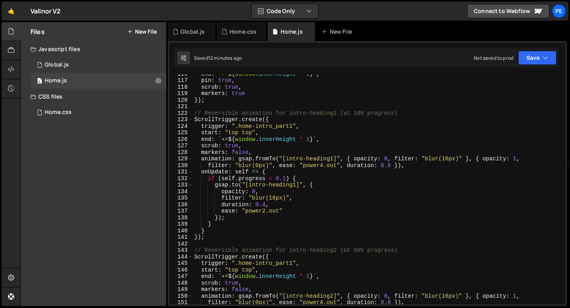
scroll to position [753, 0]
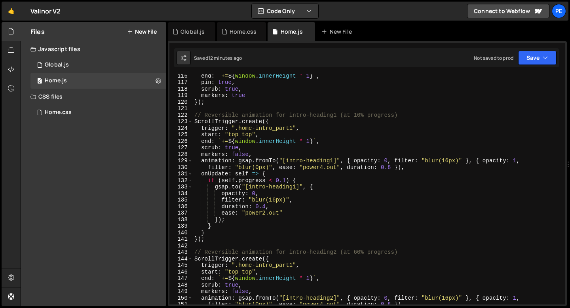
click at [201, 173] on div "end : ` += ${ window . innerHeight * 1 } ` , pin : true , scrub : true , marker…" at bounding box center [450, 193] width 515 height 243
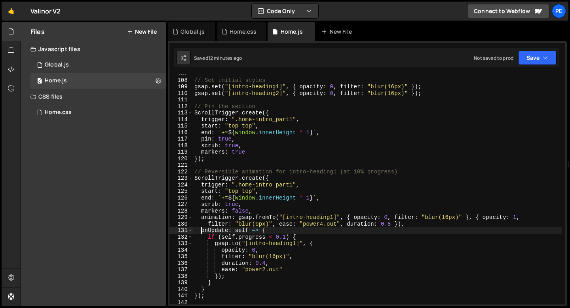
scroll to position [695, 0]
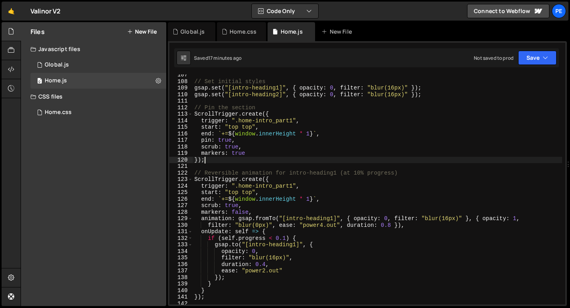
click at [232, 160] on div "// Set initial styles gsap . set ( "[intro-heading1]" , { opacity : 0 , filter …" at bounding box center [450, 193] width 515 height 243
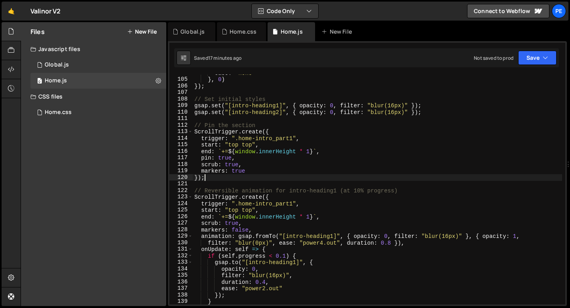
scroll to position [673, 0]
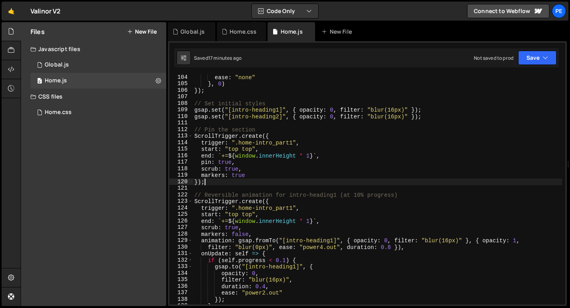
click at [195, 105] on div "ease : "none" } , 0 ) }) ; // Set initial styles gsap . set ( "[intro-heading1]…" at bounding box center [450, 195] width 515 height 243
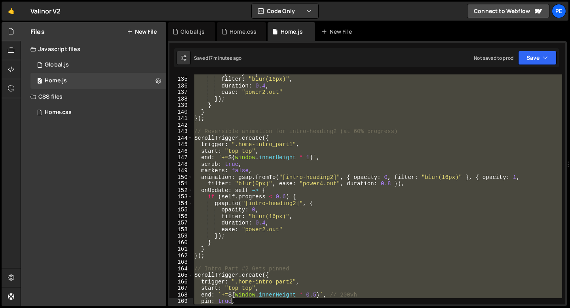
scroll to position [881, 0]
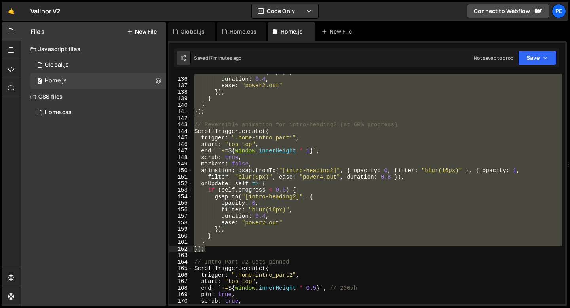
drag, startPoint x: 194, startPoint y: 104, endPoint x: 221, endPoint y: 248, distance: 146.5
click at [221, 248] on div "filter : "blur(16px)" , duration : 0.4 , ease : "power2.out" }) ; } } }) ; // R…" at bounding box center [450, 190] width 515 height 243
type textarea "} });"
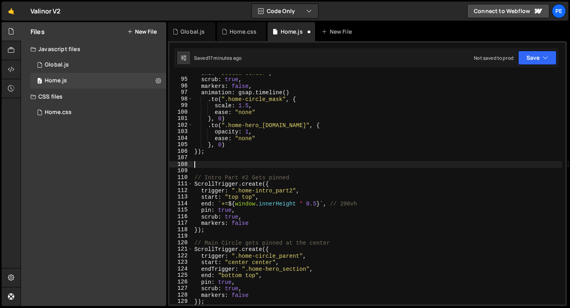
scroll to position [612, 0]
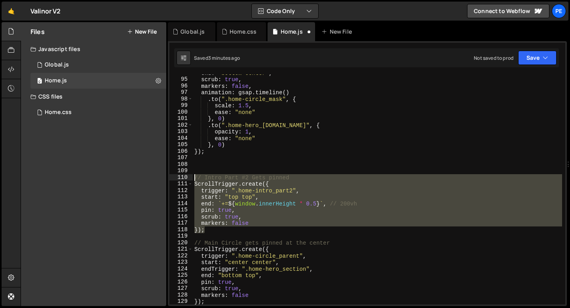
drag, startPoint x: 214, startPoint y: 231, endPoint x: 193, endPoint y: 169, distance: 65.7
click at [193, 170] on div "end : "bottom center" , scrub : true , markers : false , animation : gsap . tim…" at bounding box center [450, 191] width 515 height 243
type textarea "// Intro Part #2 Gets pinned"
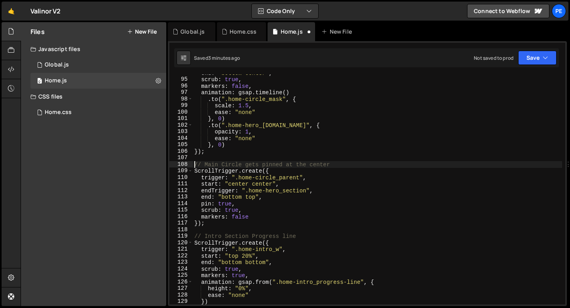
type textarea "// Main Circle gets pinned at the center"
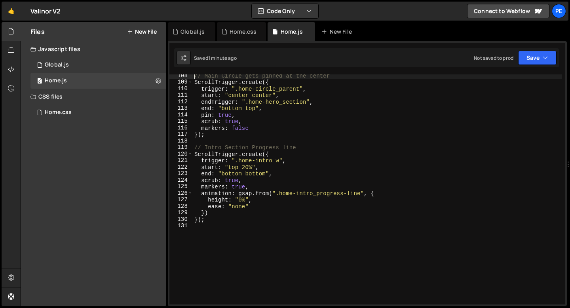
scroll to position [708, 0]
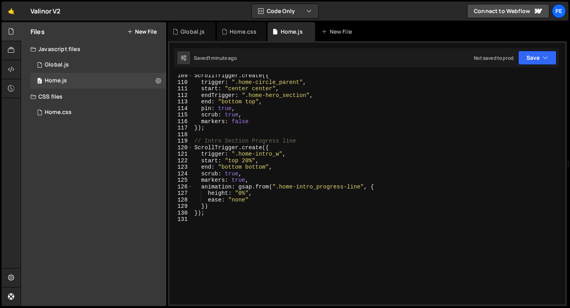
click at [210, 226] on div "ScrollTrigger . create ({ trigger : ".home-circle_parent" , start : "center cen…" at bounding box center [450, 193] width 515 height 243
click at [226, 216] on div "ScrollTrigger . create ({ trigger : ".home-circle_parent" , start : "center cen…" at bounding box center [450, 193] width 515 height 243
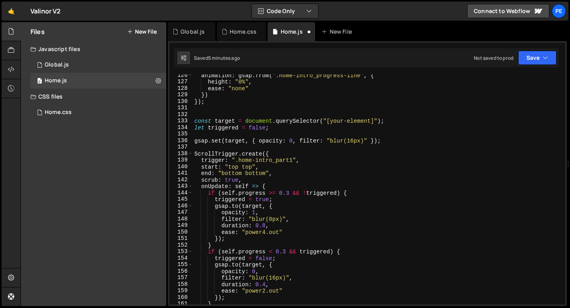
scroll to position [816, 0]
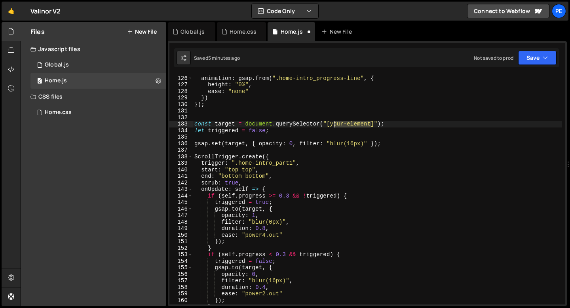
drag, startPoint x: 371, startPoint y: 123, endPoint x: 331, endPoint y: 122, distance: 40.0
click at [331, 122] on div "markers : true , animation : gsap . from ( ".home-intro_progress-line" , { heig…" at bounding box center [450, 189] width 515 height 243
paste textarea "intro-heading1"
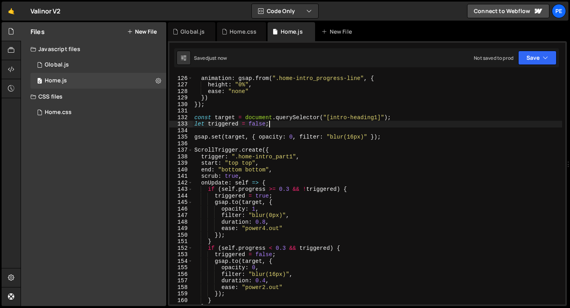
click at [250, 177] on div "markers : true , animation : gsap . from ( ".home-intro_progress-line" , { heig…" at bounding box center [450, 189] width 515 height 243
type textarea "scrub: true,"
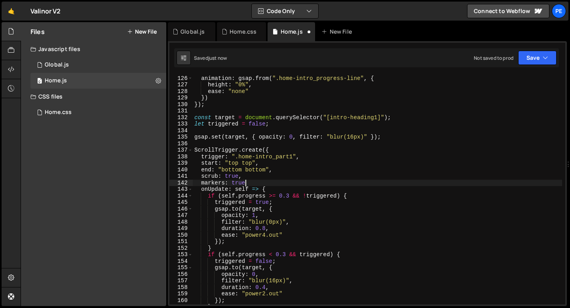
scroll to position [0, 3]
click at [290, 195] on div "markers : true , animation : gsap . from ( ".home-intro_progress-line" , { heig…" at bounding box center [450, 189] width 515 height 243
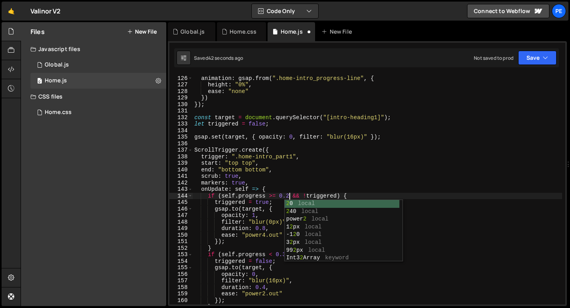
scroll to position [0, 7]
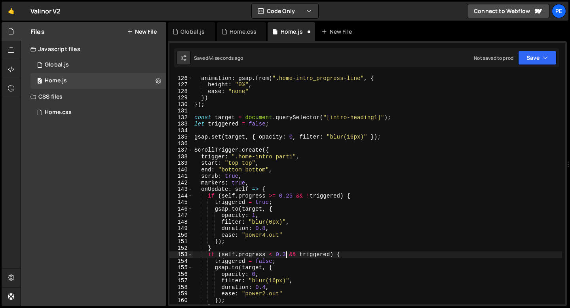
click at [286, 253] on div "markers : true , animation : gsap . from ( ".home-intro_progress-line" , { heig…" at bounding box center [450, 189] width 515 height 243
click at [292, 195] on div "markers : true , animation : gsap . from ( ".home-intro_progress-line" , { heig…" at bounding box center [450, 189] width 515 height 243
click at [289, 253] on div "markers : true , animation : gsap . from ( ".home-intro_progress-line" , { heig…" at bounding box center [450, 189] width 515 height 243
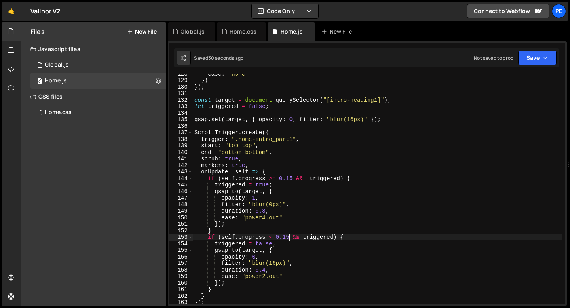
scroll to position [828, 0]
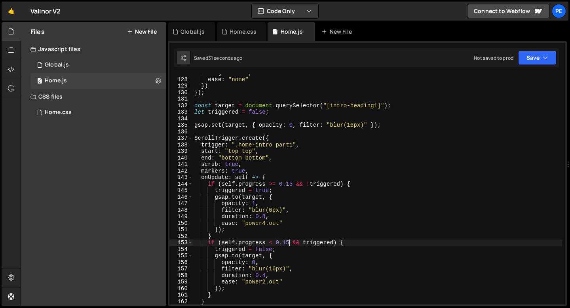
click at [202, 128] on div "height : "0%" , ease : "none" }) }) ; const target = document . querySelector (…" at bounding box center [450, 191] width 515 height 243
click at [195, 105] on div "height : "0%" , ease : "none" }) }) ; const target = document . querySelector (…" at bounding box center [450, 191] width 515 height 243
click at [253, 172] on div "height : "0%" , ease : "none" }) }) ; const target = document . querySelector (…" at bounding box center [450, 191] width 515 height 243
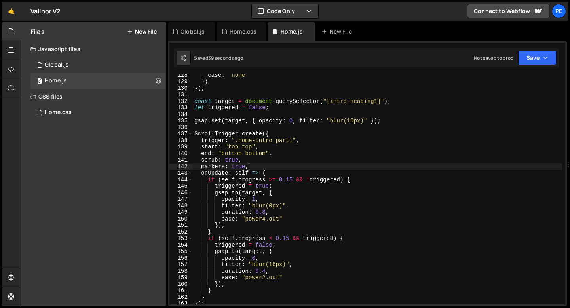
scroll to position [847, 0]
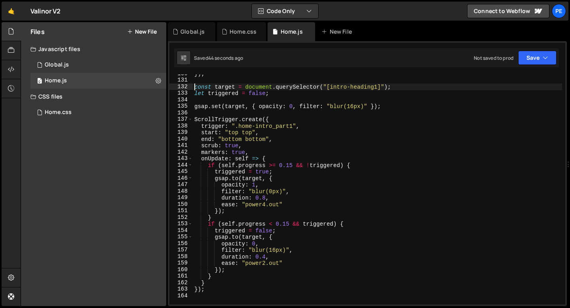
click at [195, 86] on div "}) ; const target = document . querySelector ( "[intro-heading1]" ) ; let trigg…" at bounding box center [450, 191] width 515 height 243
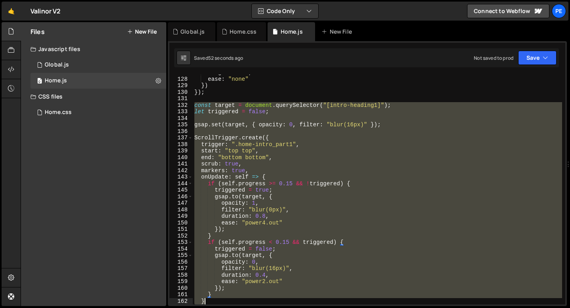
scroll to position [841, 0]
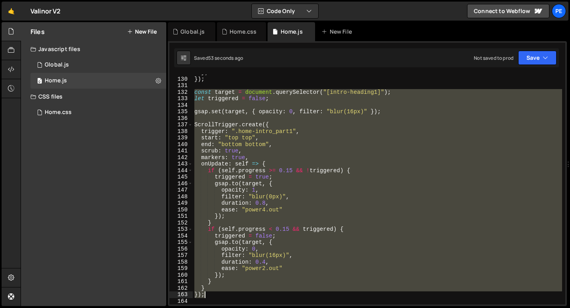
drag, startPoint x: 194, startPoint y: 108, endPoint x: 215, endPoint y: 294, distance: 186.8
click at [215, 294] on div "}) }) ; const target = document . querySelector ( "[intro-heading1]" ) ; let tr…" at bounding box center [450, 190] width 515 height 243
click at [229, 144] on div "}) }) ; const target = document . querySelector ( "[intro-heading1]" ) ; let tr…" at bounding box center [377, 189] width 369 height 230
drag, startPoint x: 193, startPoint y: 90, endPoint x: 223, endPoint y: 292, distance: 203.8
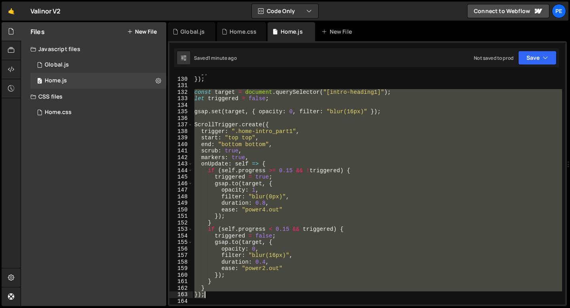
click at [223, 292] on div "}) }) ; const target = document . querySelector ( "[intro-heading1]" ) ; let tr…" at bounding box center [450, 190] width 515 height 243
type textarea "} });"
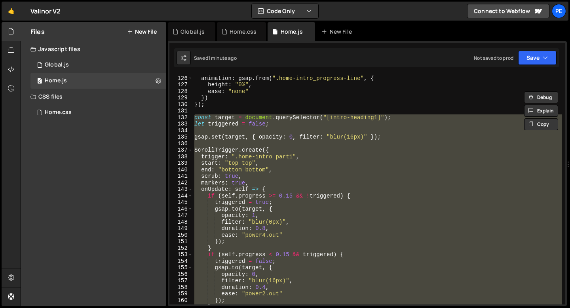
scroll to position [816, 0]
paste textarea
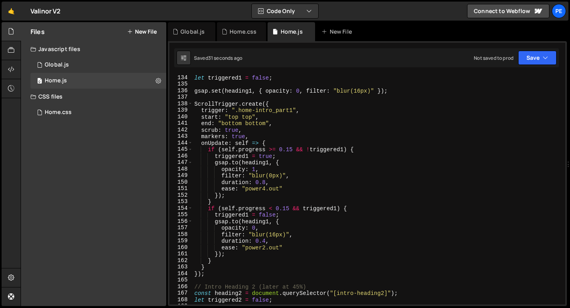
scroll to position [869, 0]
click at [253, 125] on div "let triggered1 = false ; gsap . set ( heading1 , { opacity : 0 , filter : "blur…" at bounding box center [450, 195] width 515 height 243
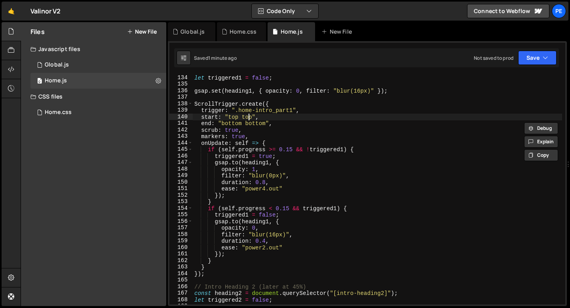
click at [248, 117] on div "let triggered1 = false ; gsap . set ( heading1 , { opacity : 0 , filter : "blur…" at bounding box center [450, 195] width 515 height 243
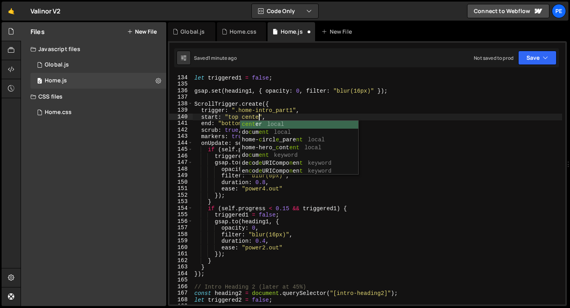
scroll to position [0, 4]
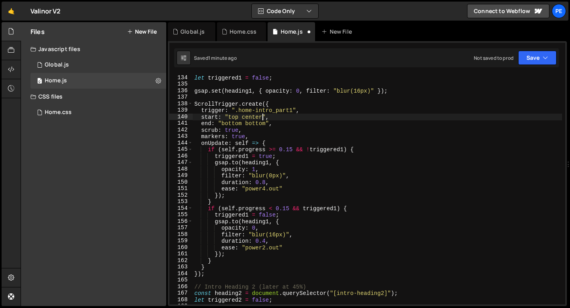
click at [254, 124] on div "let triggered1 = false ; gsap . set ( heading1 , { opacity : 0 , filter : "blur…" at bounding box center [450, 195] width 515 height 243
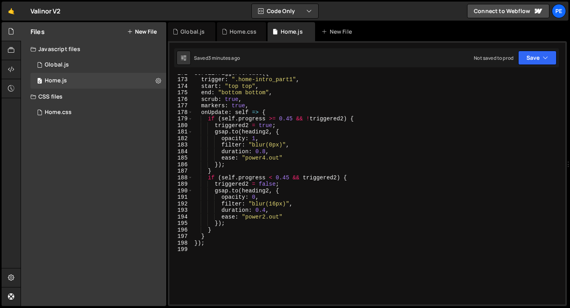
scroll to position [1064, 0]
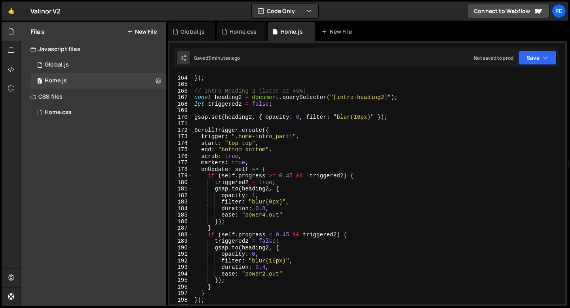
click at [290, 177] on div "} }) ; // Intro Heading 2 (later at 45%) const heading2 = document . querySelec…" at bounding box center [450, 189] width 515 height 243
click at [286, 237] on div "} }) ; // Intro Heading 2 (later at 45%) const heading2 = document . querySelec…" at bounding box center [450, 189] width 515 height 243
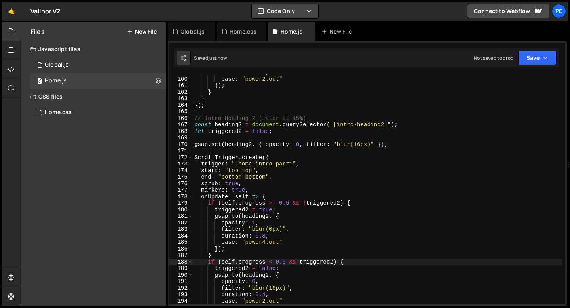
scroll to position [1008, 0]
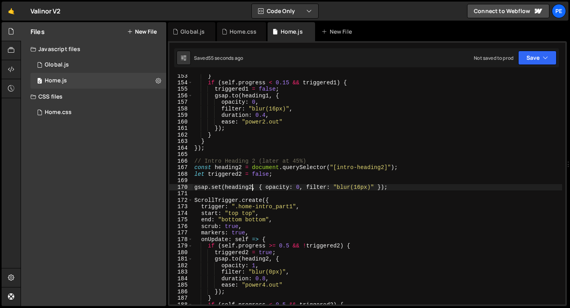
click at [251, 190] on div "} if ( self . progress < 0.15 && triggered1 ) { triggered1 = false ; gsap . to …" at bounding box center [450, 194] width 515 height 243
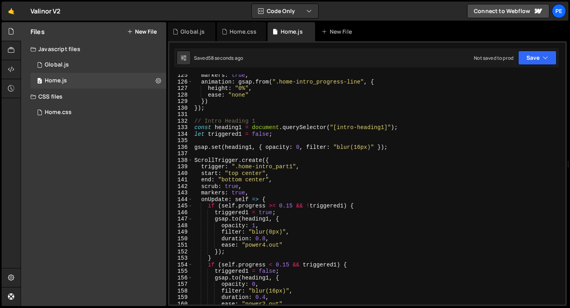
scroll to position [803, 0]
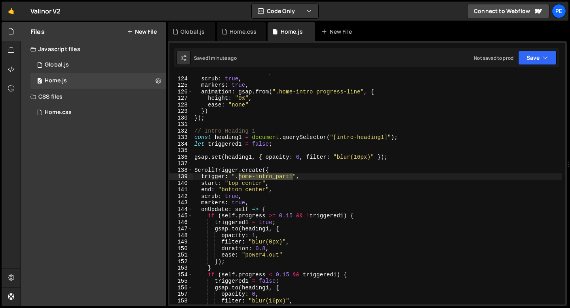
drag, startPoint x: 293, startPoint y: 177, endPoint x: 239, endPoint y: 176, distance: 53.5
click at [239, 176] on div "end : "bottom bottom" , scrub : true , markers : true , animation : gsap . from…" at bounding box center [450, 190] width 515 height 243
paste textarea "w"
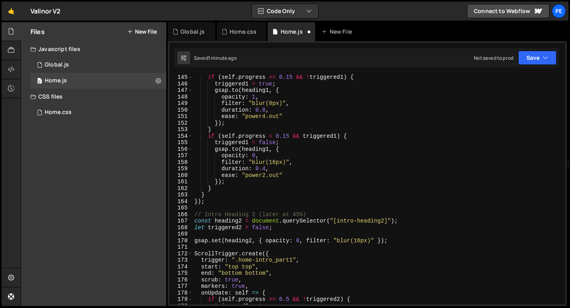
scroll to position [941, 0]
drag, startPoint x: 293, startPoint y: 261, endPoint x: 240, endPoint y: 260, distance: 53.9
click at [240, 260] on div "if ( self . progress >= 0.15 && ! triggered1 ) { triggered1 = true ; gsap . to …" at bounding box center [450, 195] width 515 height 243
paste textarea "w"
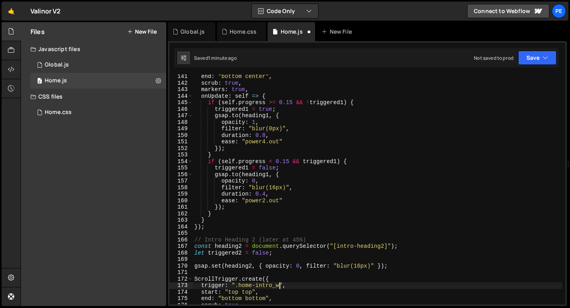
scroll to position [935, 0]
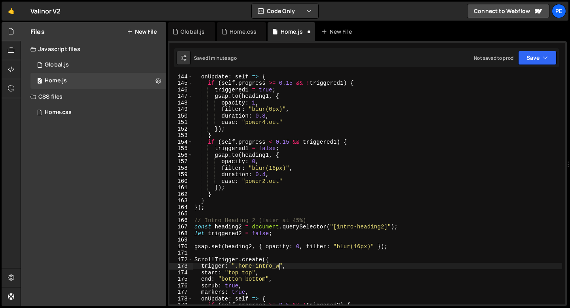
click at [247, 273] on div "onUpdate : self => { if ( self . progress >= 0.15 && ! triggered1 ) { triggered…" at bounding box center [450, 194] width 515 height 243
click at [251, 282] on div "onUpdate : self => { if ( self . progress >= 0.15 && ! triggered1 ) { triggered…" at bounding box center [450, 194] width 515 height 243
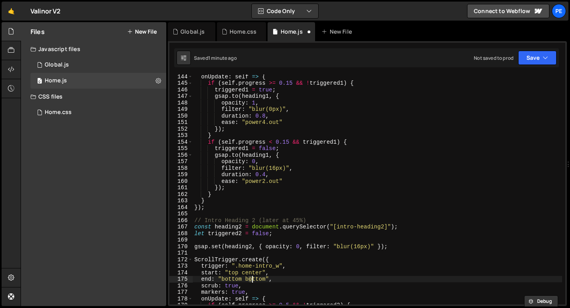
click at [251, 282] on div "onUpdate : self => { if ( self . progress >= 0.15 && ! triggered1 ) { triggered…" at bounding box center [450, 194] width 515 height 243
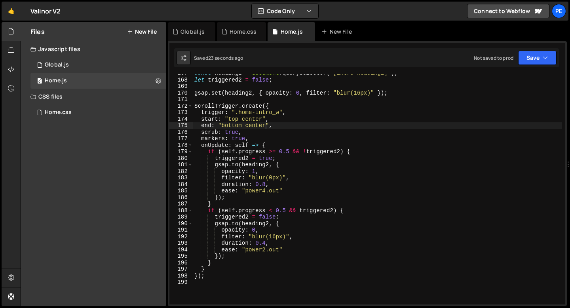
scroll to position [1089, 0]
click at [287, 209] on div "const heading2 = document . querySelector ( "[intro-heading2]" ) ; let triggere…" at bounding box center [450, 191] width 515 height 243
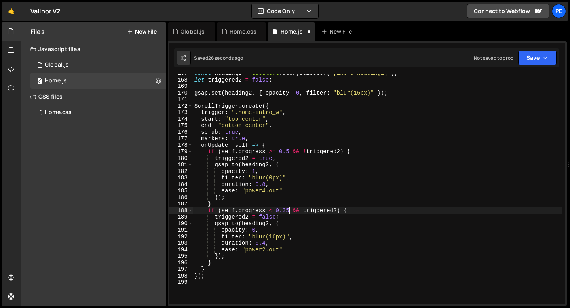
scroll to position [0, 6]
click at [287, 150] on div "const heading2 = document . querySelector ( "[intro-heading2]" ) ; let triggere…" at bounding box center [450, 191] width 515 height 243
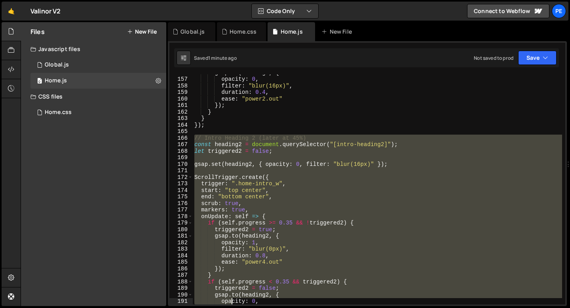
scroll to position [1070, 0]
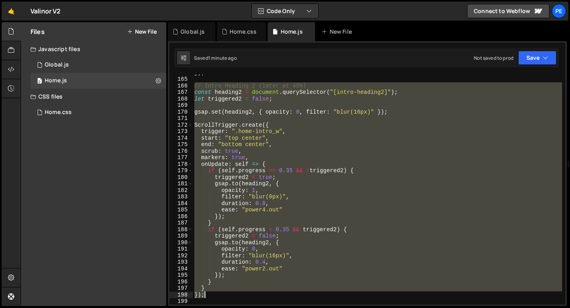
drag, startPoint x: 195, startPoint y: 188, endPoint x: 234, endPoint y: 295, distance: 114.1
click at [234, 295] on div "}) ; // Intro Heading 2 (later at 45%) const heading2 = document . querySelecto…" at bounding box center [450, 190] width 515 height 243
type textarea "});"
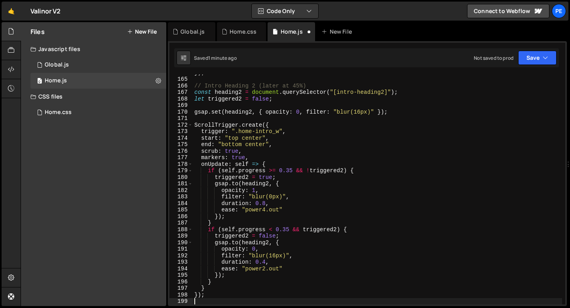
scroll to position [0, 0]
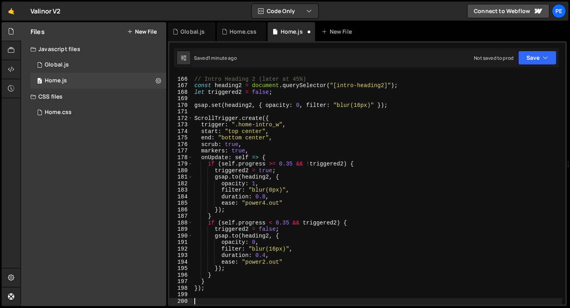
paste textarea "});"
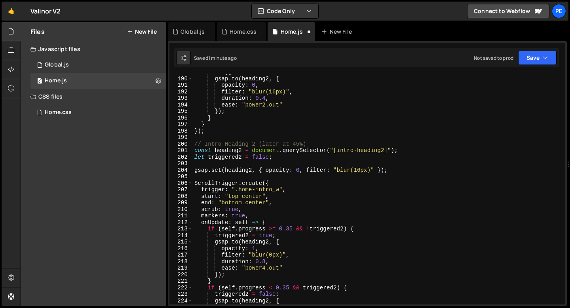
scroll to position [1234, 0]
click at [241, 152] on div "triggered2 = false ; gsap . to ( heading2 , { opacity : 0 , filter : "blur(16px…" at bounding box center [450, 190] width 515 height 243
click at [241, 156] on div "triggered2 = false ; gsap . to ( heading2 , { opacity : 0 , filter : "blur(16px…" at bounding box center [450, 190] width 515 height 243
click at [385, 150] on div "triggered2 = false ; gsap . to ( heading2 , { opacity : 0 , filter : "blur(16px…" at bounding box center [450, 190] width 515 height 243
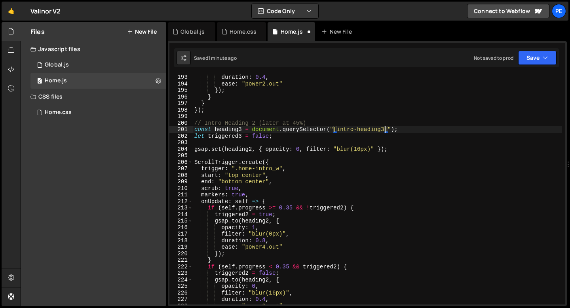
scroll to position [1282, 0]
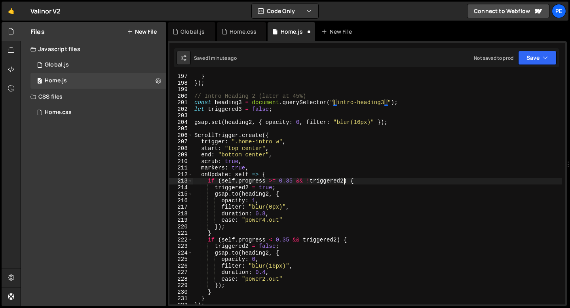
click at [344, 181] on div "} }) ; // Intro Heading 2 (later at 45%) const heading3 = document . querySelec…" at bounding box center [450, 194] width 515 height 243
click at [337, 241] on div "} }) ; // Intro Heading 2 (later at 45%) const heading3 = document . querySelec…" at bounding box center [450, 194] width 515 height 243
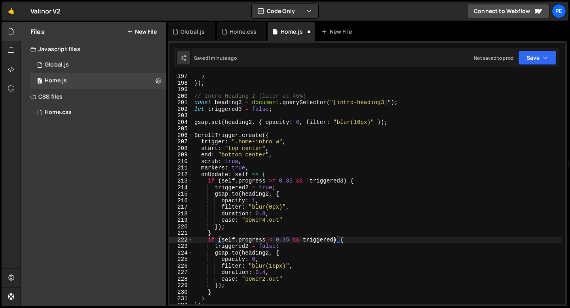
scroll to position [0, 10]
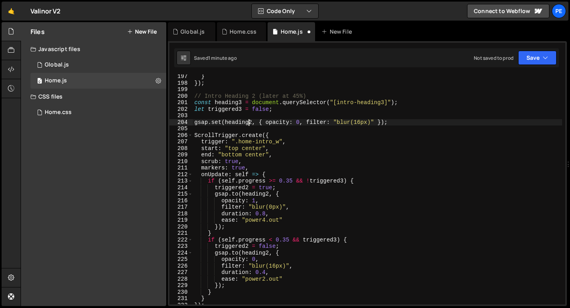
click at [250, 122] on div "} }) ; // Intro Heading 2 (later at 45%) const heading3 = document . querySelec…" at bounding box center [450, 194] width 515 height 243
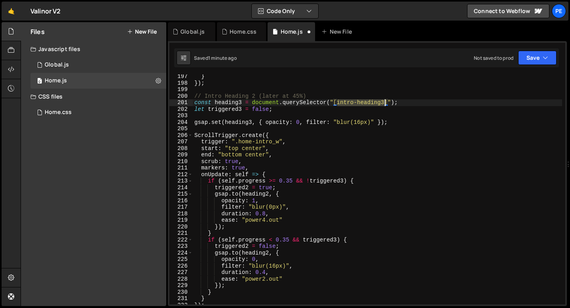
drag, startPoint x: 338, startPoint y: 103, endPoint x: 386, endPoint y: 106, distance: 47.6
click at [386, 106] on div "} }) ; // Intro Heading 2 (later at 45%) const heading3 = document . querySelec…" at bounding box center [450, 194] width 515 height 243
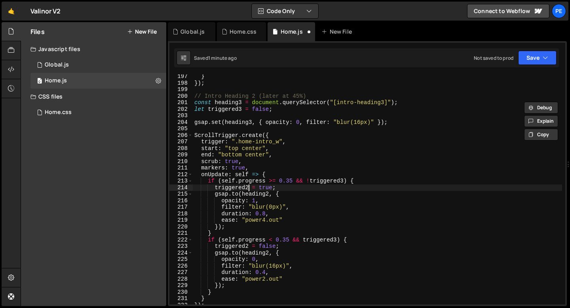
click at [247, 187] on div "} }) ; // Intro Heading 2 (later at 45%) const heading3 = document . querySelec…" at bounding box center [450, 194] width 515 height 243
click at [268, 194] on div "} }) ; // Intro Heading 2 (later at 45%) const heading3 = document . querySelec…" at bounding box center [450, 194] width 515 height 243
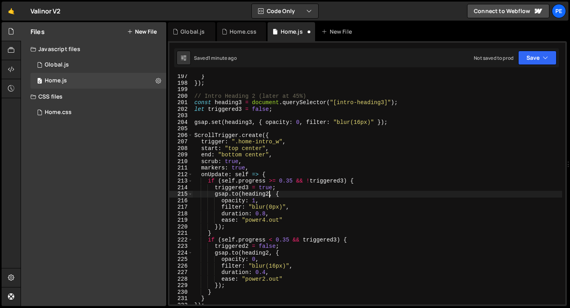
scroll to position [0, 5]
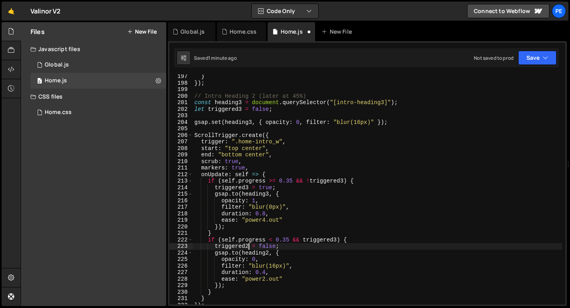
click at [248, 245] on div "} }) ; // Intro Heading 2 (later at 45%) const heading3 = document . querySelec…" at bounding box center [450, 194] width 515 height 243
click at [270, 255] on div "} }) ; // Intro Heading 2 (later at 45%) const heading3 = document . querySelec…" at bounding box center [450, 194] width 515 height 243
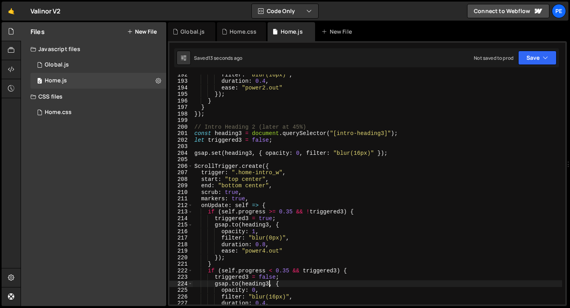
scroll to position [1251, 0]
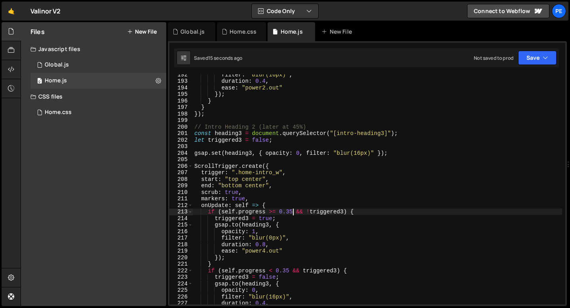
click at [293, 213] on div "filter : "blur(16px)" , duration : 0.4 , ease : "power2.out" }) ; } } }) ; // I…" at bounding box center [450, 192] width 515 height 243
click at [289, 267] on div "filter : "blur(16px)" , duration : 0.4 , ease : "power2.out" }) ; } } }) ; // I…" at bounding box center [450, 192] width 515 height 243
type textarea "}"
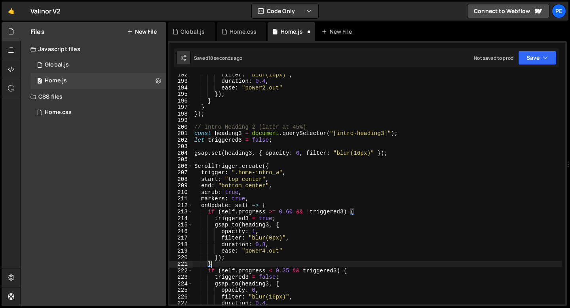
scroll to position [0, 0]
click at [291, 268] on div "filter : "blur(16px)" , duration : 0.4 , ease : "power2.out" }) ; } } }) ; // I…" at bounding box center [450, 192] width 515 height 243
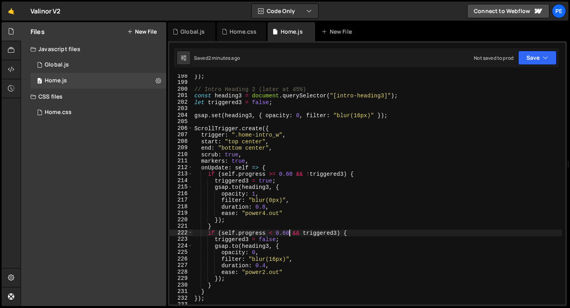
scroll to position [1302, 0]
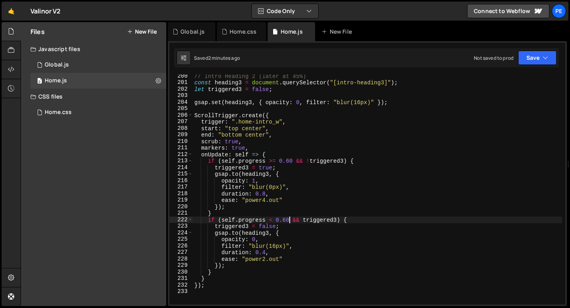
click at [270, 205] on div "// Intro Heading 2 (later at 45%) const heading3 = document . querySelector ( "…" at bounding box center [450, 194] width 515 height 243
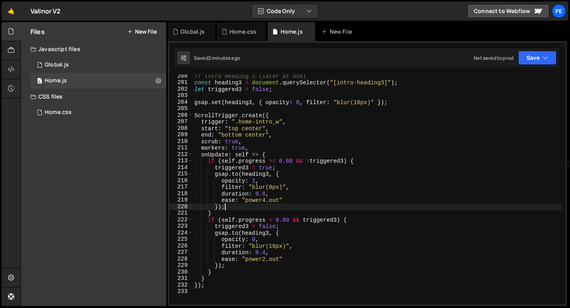
scroll to position [0, 2]
click at [297, 197] on div "// Intro Heading 2 (later at 45%) const heading3 = document . querySelector ( "…" at bounding box center [450, 194] width 515 height 243
click at [269, 182] on div "// Intro Heading 2 (later at 45%) const heading3 = document . querySelector ( "…" at bounding box center [450, 194] width 515 height 243
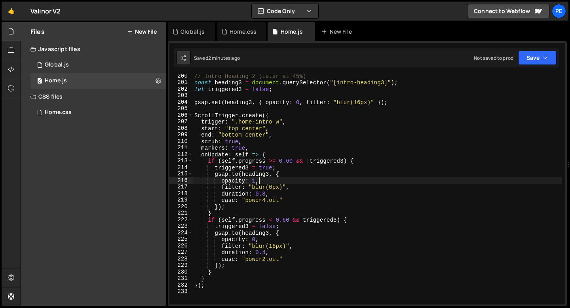
click at [277, 124] on div "// Intro Heading 2 (later at 45%) const heading3 = document . querySelector ( "…" at bounding box center [450, 194] width 515 height 243
type textarea "trigger: ".home-intro_w","
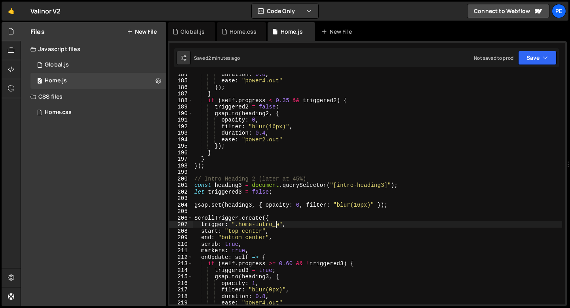
scroll to position [1193, 0]
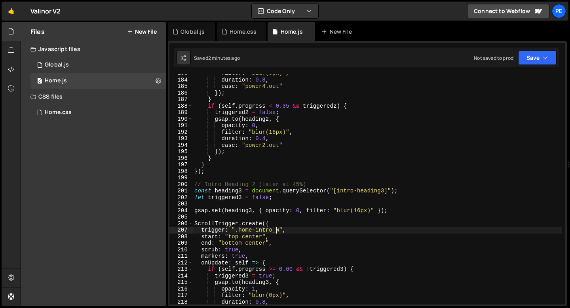
click at [217, 175] on div "filter : "blur(0px)" , duration : 0.8 , ease : "power4.out" }) ; } if ( self . …" at bounding box center [450, 191] width 515 height 243
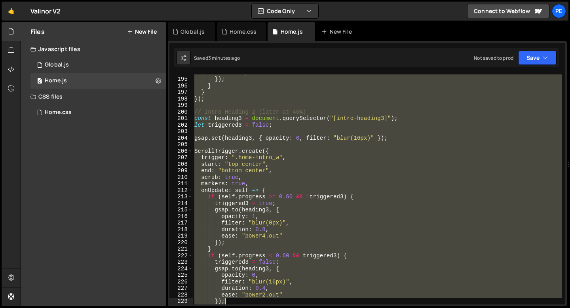
scroll to position [1292, 0]
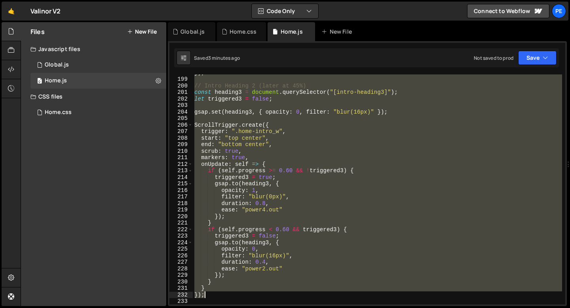
drag, startPoint x: 194, startPoint y: 145, endPoint x: 247, endPoint y: 294, distance: 157.7
click at [247, 294] on div "}) ; // Intro Heading 2 (later at 45%) const heading3 = document . querySelecto…" at bounding box center [450, 190] width 515 height 243
type textarea "} });"
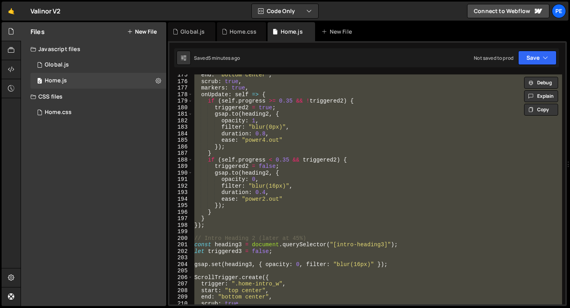
paste textarea
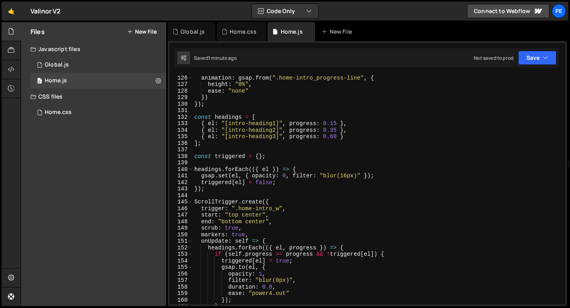
scroll to position [816, 0]
click at [351, 131] on div "markers : true , animation : gsap . from ( ".home-intro_progress-line" , { heig…" at bounding box center [450, 189] width 515 height 243
type textarea "{ el: "[intro-heading2]", progress: 0.35 },"
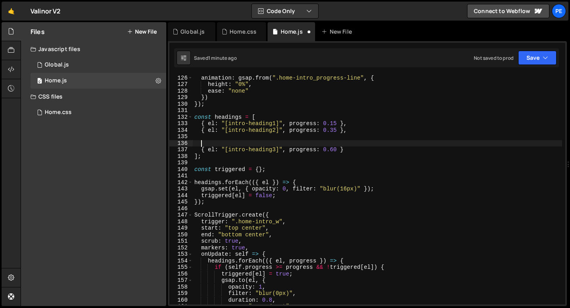
paste textarea "intro-part1"
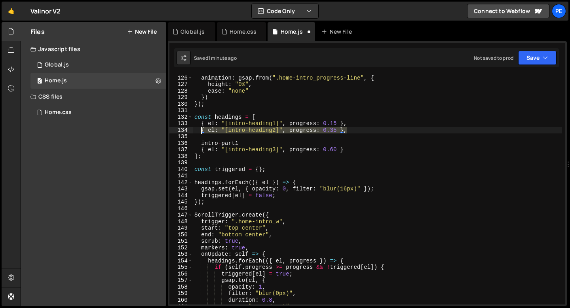
drag, startPoint x: 349, startPoint y: 131, endPoint x: 202, endPoint y: 131, distance: 146.5
click at [202, 132] on div "markers : true , animation : gsap . from ( ".home-intro_progress-line" , { heig…" at bounding box center [450, 189] width 515 height 243
paste textarea "intro-part1"
type textarea "{ el: "[intro-heading2]", progress: 0.35 },"
click at [217, 137] on div "markers : true , animation : gsap . from ( ".home-intro_progress-line" , { heig…" at bounding box center [450, 189] width 515 height 243
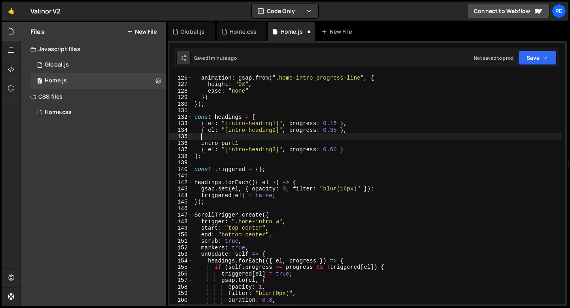
paste textarea "{ el: "[intro-heading2]", progress: 0.35 },"
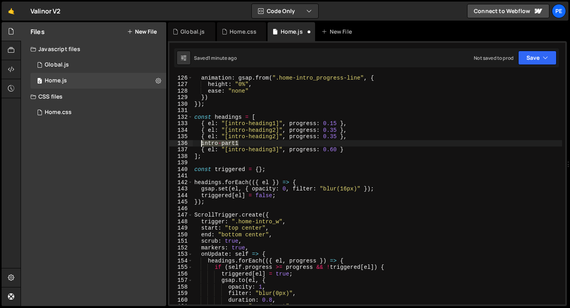
drag, startPoint x: 238, startPoint y: 142, endPoint x: 200, endPoint y: 142, distance: 38.0
click at [200, 142] on div "markers : true , animation : gsap . from ( ".home-intro_progress-line" , { heig…" at bounding box center [450, 189] width 515 height 243
type textarea "intro-part1"
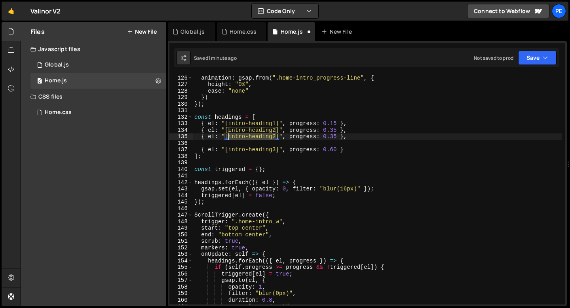
drag, startPoint x: 276, startPoint y: 137, endPoint x: 228, endPoint y: 137, distance: 47.1
click at [228, 138] on div "markers : true , animation : gsap . from ( ".home-intro_progress-line" , { heig…" at bounding box center [450, 189] width 515 height 243
paste textarea "part1"
type textarea "{ el: "[intro-part1]", progress: 0.35 },"
click at [192, 143] on div "136" at bounding box center [180, 143] width 23 height 7
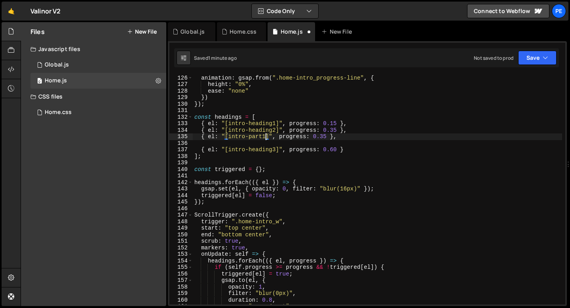
click at [200, 144] on div "markers : true , animation : gsap . from ( ".home-intro_progress-line" , { heig…" at bounding box center [450, 189] width 515 height 243
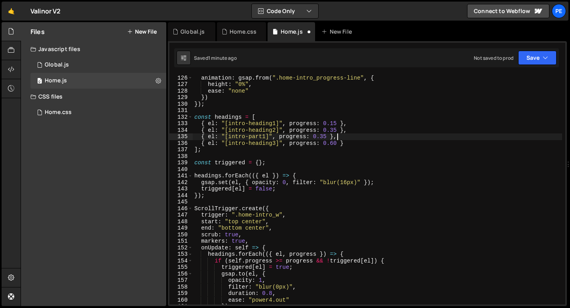
click at [326, 136] on div "markers : true , animation : gsap . from ( ".home-intro_progress-line" , { heig…" at bounding box center [450, 189] width 515 height 243
click at [302, 135] on div "markers : true , animation : gsap . from ( ".home-intro_progress-line" , { heig…" at bounding box center [450, 189] width 515 height 243
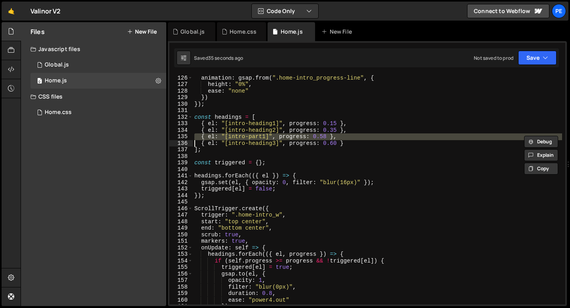
type textarea "{ el: "[intro-heading3]", progress: 0.60 }"
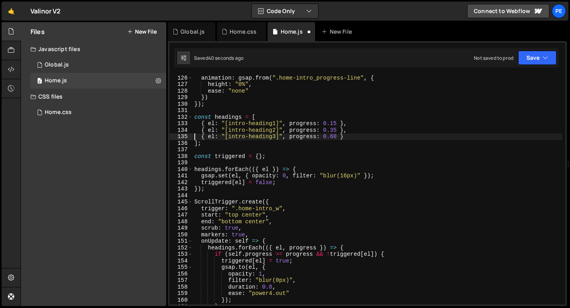
click at [320, 110] on div "markers : true , animation : gsap . from ( ".home-intro_progress-line" , { heig…" at bounding box center [450, 189] width 515 height 243
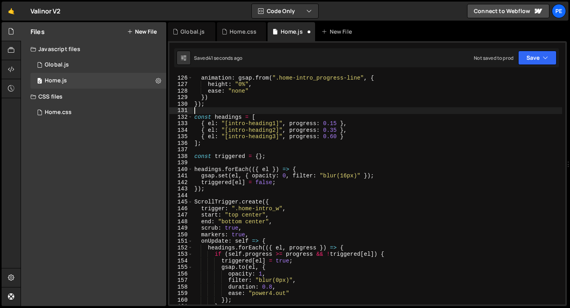
scroll to position [0, 0]
click at [350, 133] on div "markers : true , animation : gsap . from ( ".home-intro_progress-line" , { heig…" at bounding box center [450, 189] width 515 height 243
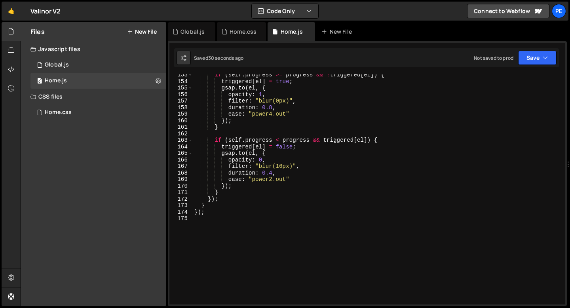
scroll to position [996, 0]
click at [217, 210] on div "if ( self . progress >= progress && ! triggered [ el ]) { triggered [ el ] = tr…" at bounding box center [450, 193] width 515 height 243
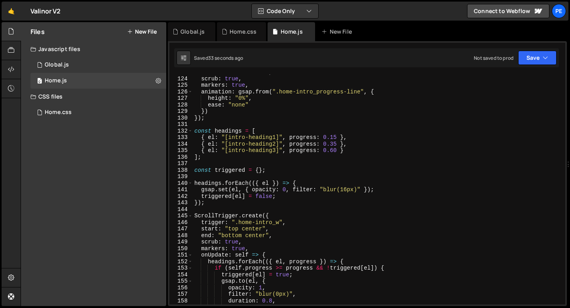
scroll to position [799, 0]
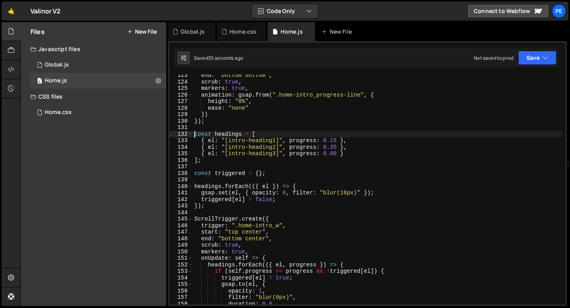
click at [195, 135] on div "end : "bottom bottom" , scrub : true , markers : true , animation : gsap . from…" at bounding box center [450, 193] width 515 height 243
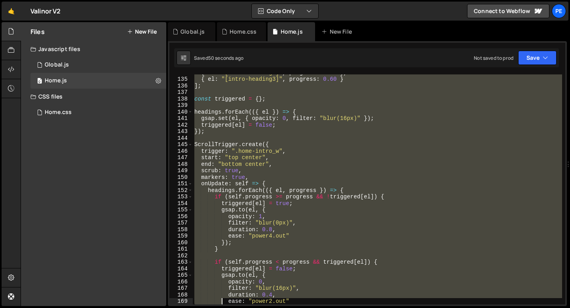
scroll to position [913, 0]
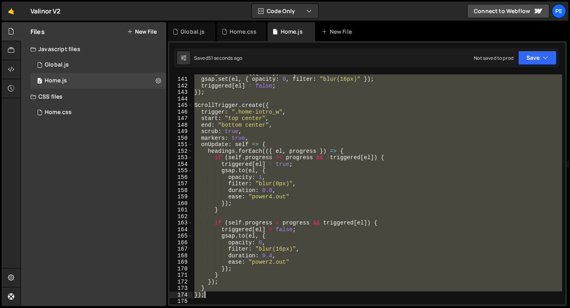
drag, startPoint x: 194, startPoint y: 97, endPoint x: 222, endPoint y: 295, distance: 199.5
click at [222, 295] on div "headings . forEach (({ el }) => { gsap . set ( el , { opacity : 0 , filter : "b…" at bounding box center [450, 190] width 515 height 243
type textarea "} });"
paste textarea
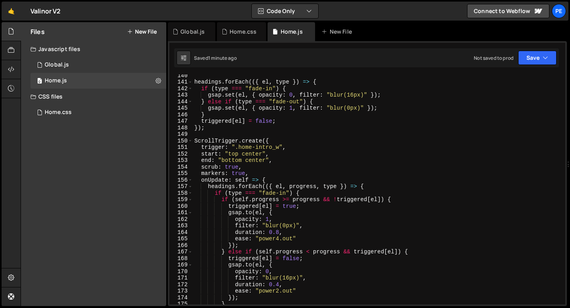
scroll to position [908, 0]
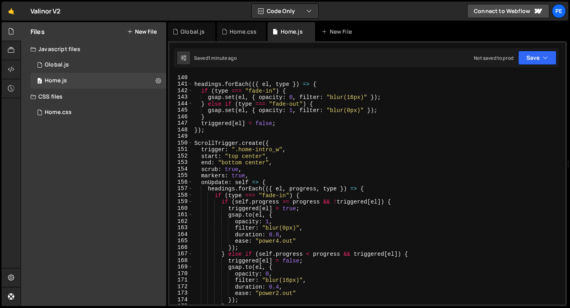
click at [238, 135] on div "headings . forEach (({ el , type }) => { if ( type === "fade-in" ) { gsap . set…" at bounding box center [450, 195] width 515 height 243
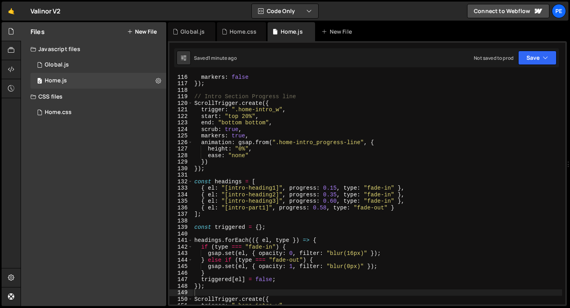
scroll to position [752, 0]
click at [231, 172] on div "markers : false }) ; // Intro Section Progress line ScrollTrigger . create ({ t…" at bounding box center [450, 195] width 515 height 243
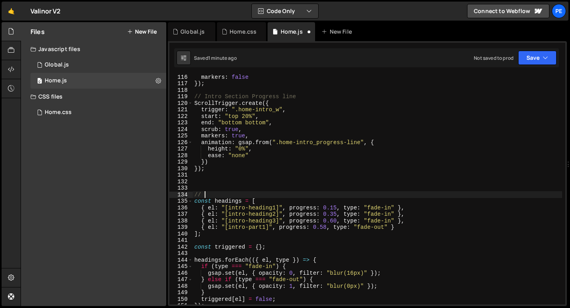
scroll to position [0, 0]
type textarea "// Intro Section text animates"
